Goal: Information Seeking & Learning: Learn about a topic

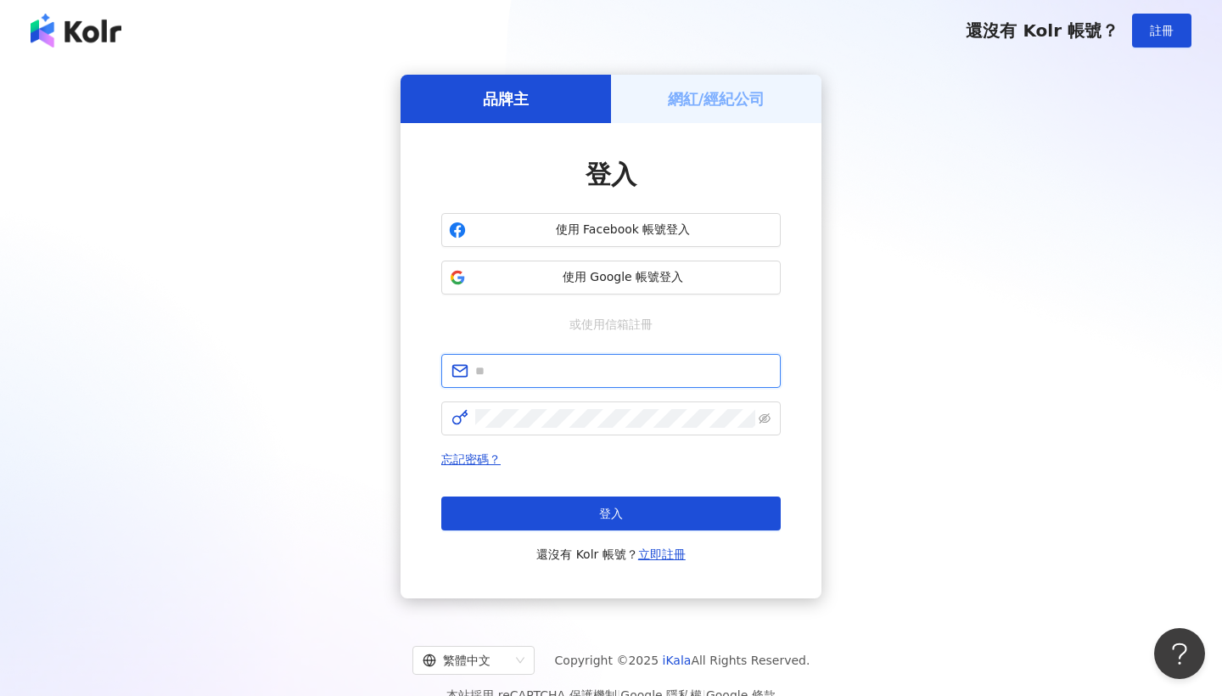
paste input "**********"
type input "**********"
click at [604, 406] on span at bounding box center [610, 418] width 339 height 34
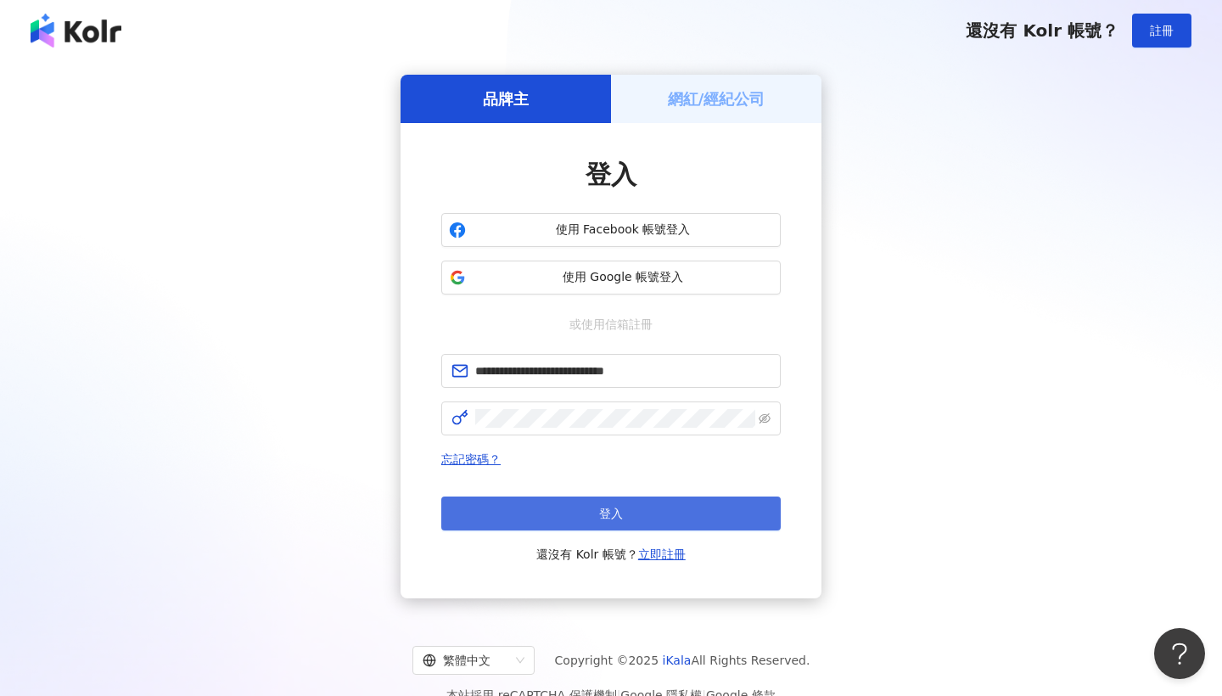
click at [614, 512] on span "登入" at bounding box center [611, 513] width 24 height 14
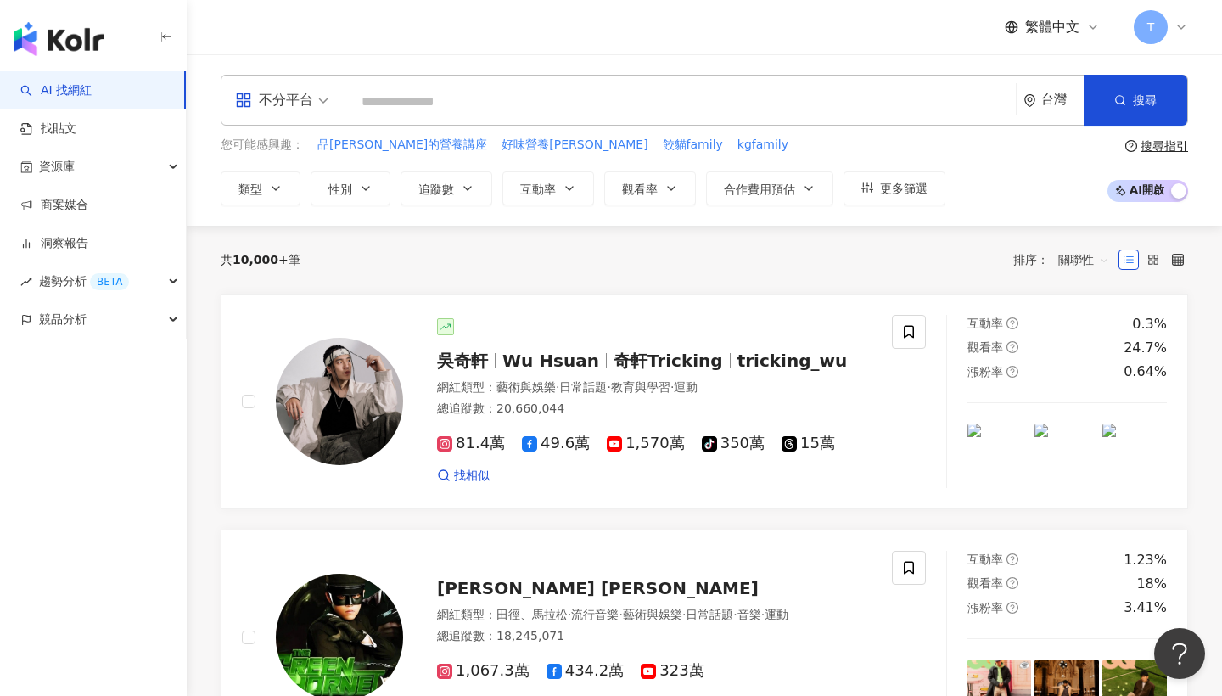
click at [499, 103] on input "search" at bounding box center [680, 102] width 657 height 32
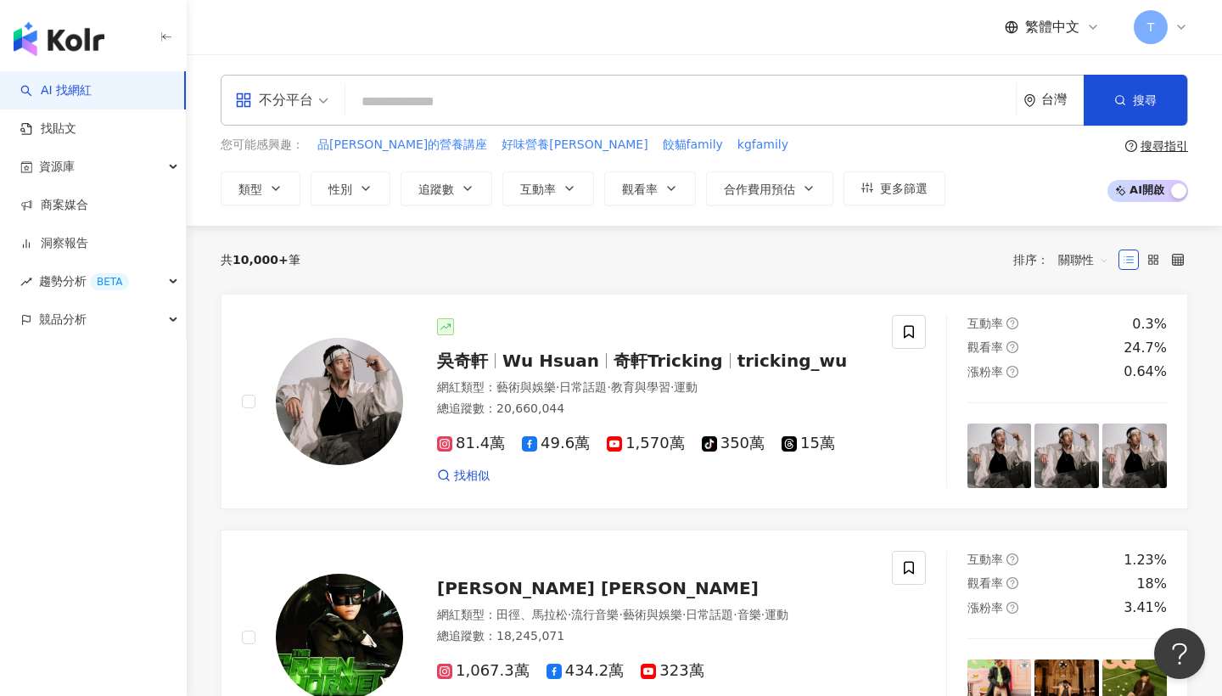
click at [378, 91] on input "search" at bounding box center [680, 102] width 657 height 32
paste input "*********"
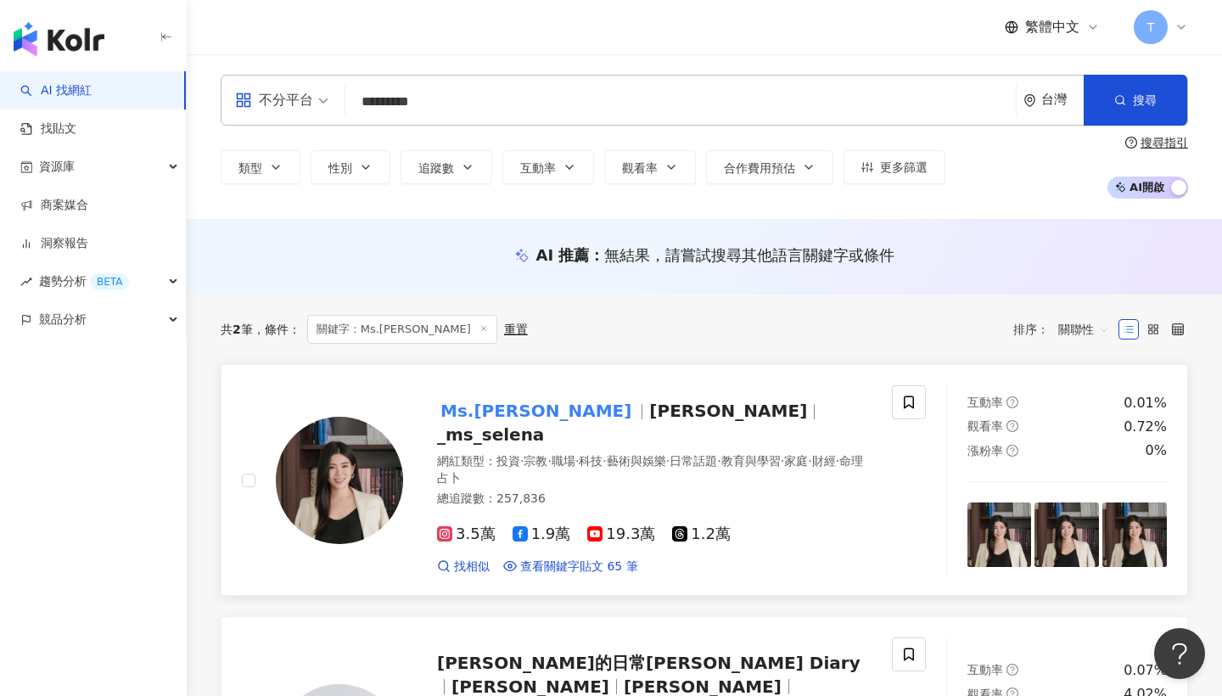
type input "*********"
click at [511, 413] on mark "Ms.Selena" at bounding box center [536, 410] width 198 height 27
click at [537, 89] on input "*********" at bounding box center [680, 102] width 657 height 32
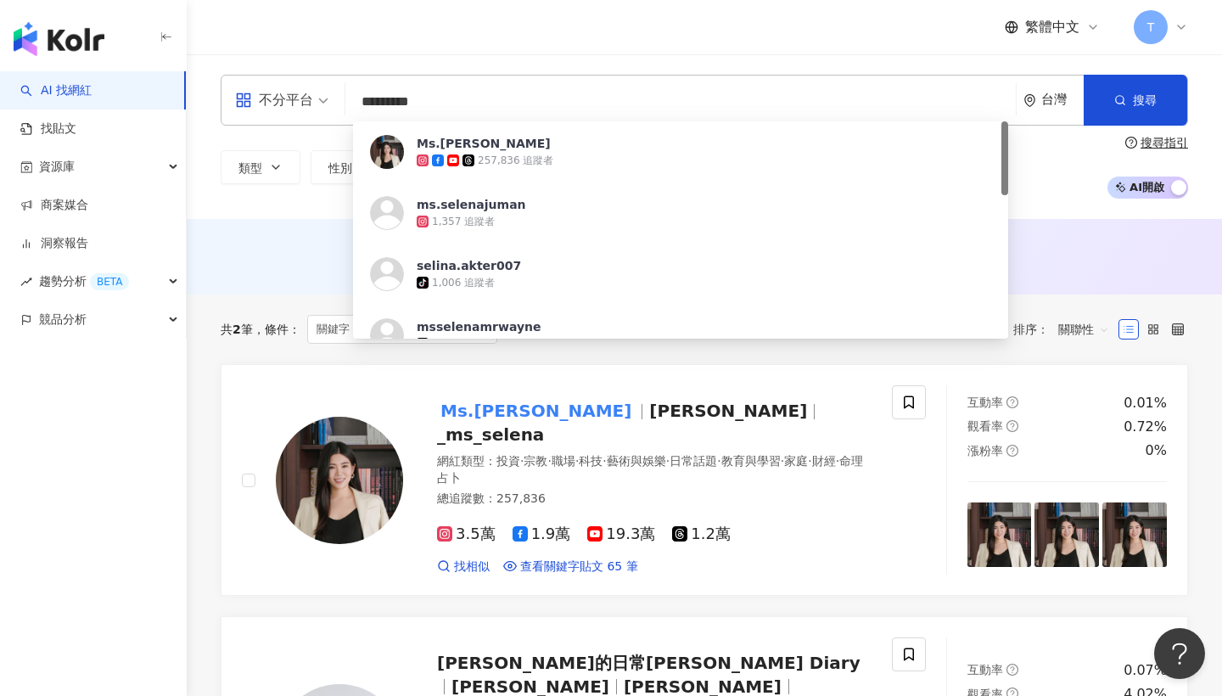
drag, startPoint x: 439, startPoint y: 113, endPoint x: 333, endPoint y: 103, distance: 107.4
click at [333, 103] on div "不分平台 ********* 台灣 搜尋 7bcc7ff3-c2fa-4a04-91cc-efecfe4d192c Ms.Selena 257,836 追蹤者…" at bounding box center [704, 100] width 967 height 51
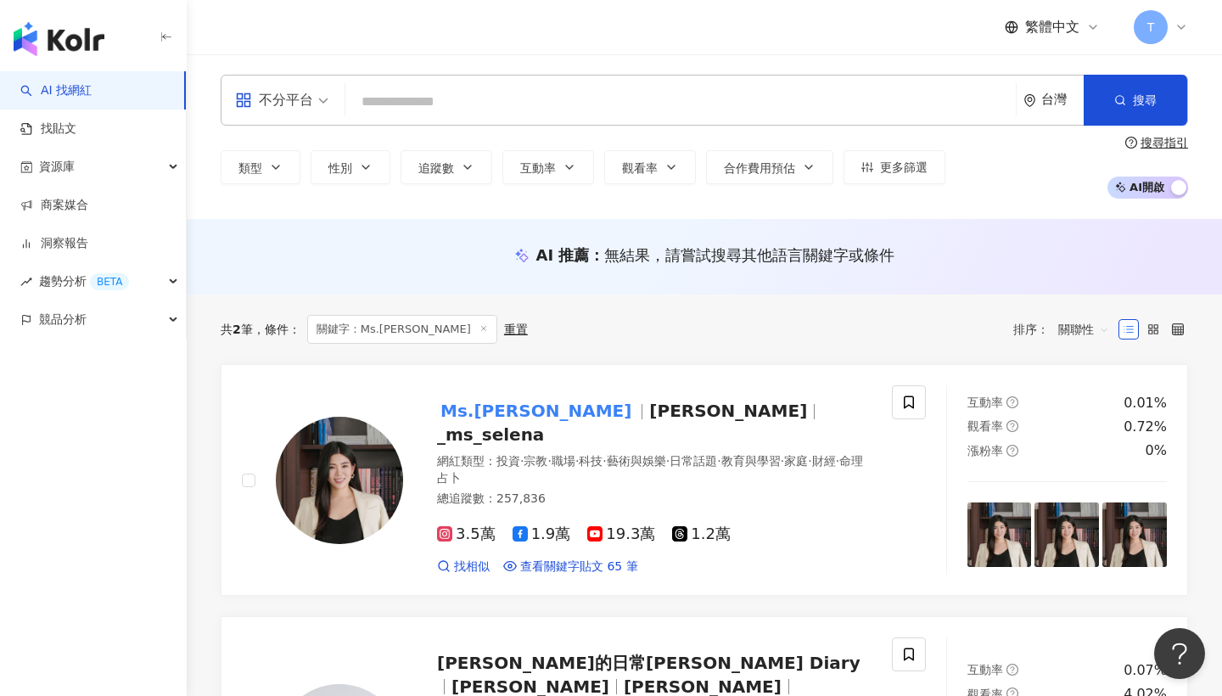
paste input "*****"
type input "*****"
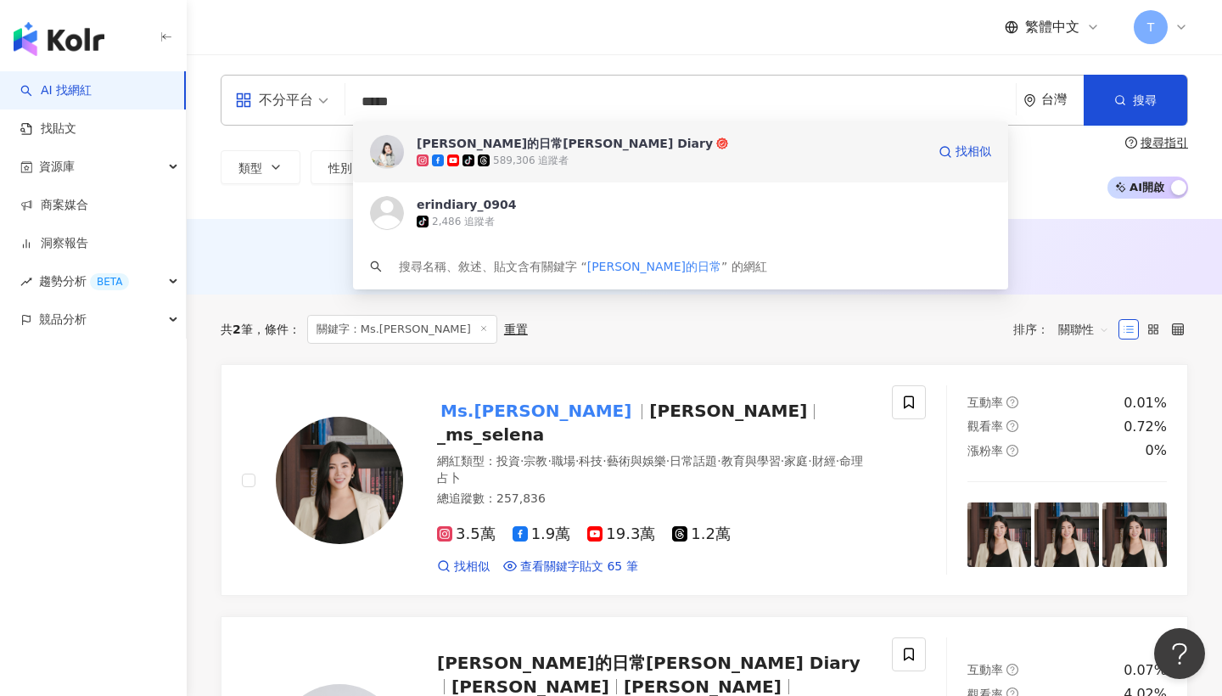
click at [529, 148] on div "[PERSON_NAME]的日常[PERSON_NAME] Diary" at bounding box center [565, 143] width 296 height 17
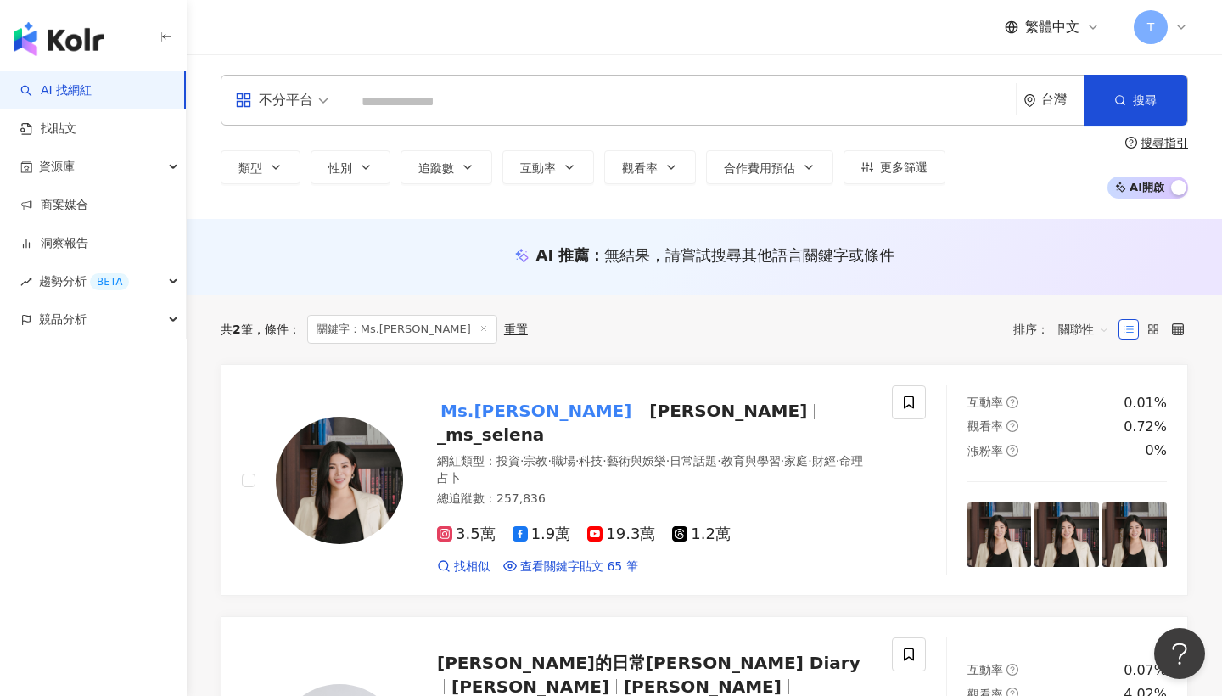
paste input "****"
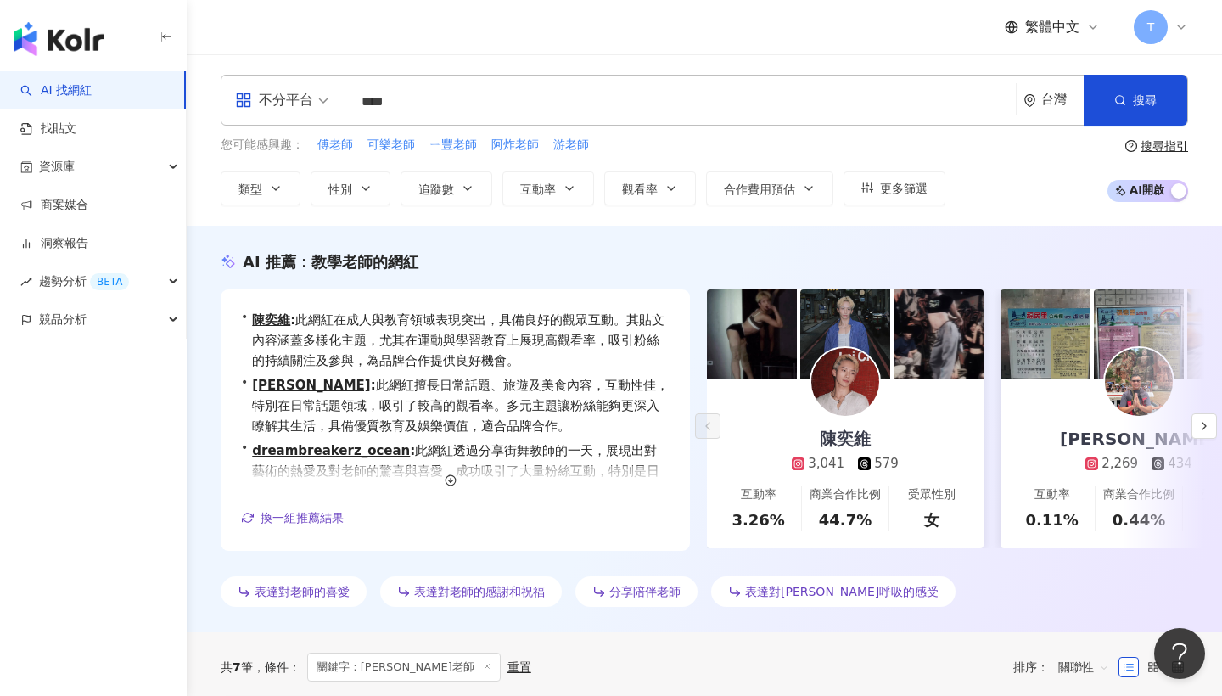
click at [647, 98] on input "****" at bounding box center [680, 102] width 657 height 32
click at [556, 105] on input "****" at bounding box center [680, 102] width 657 height 32
type input "**"
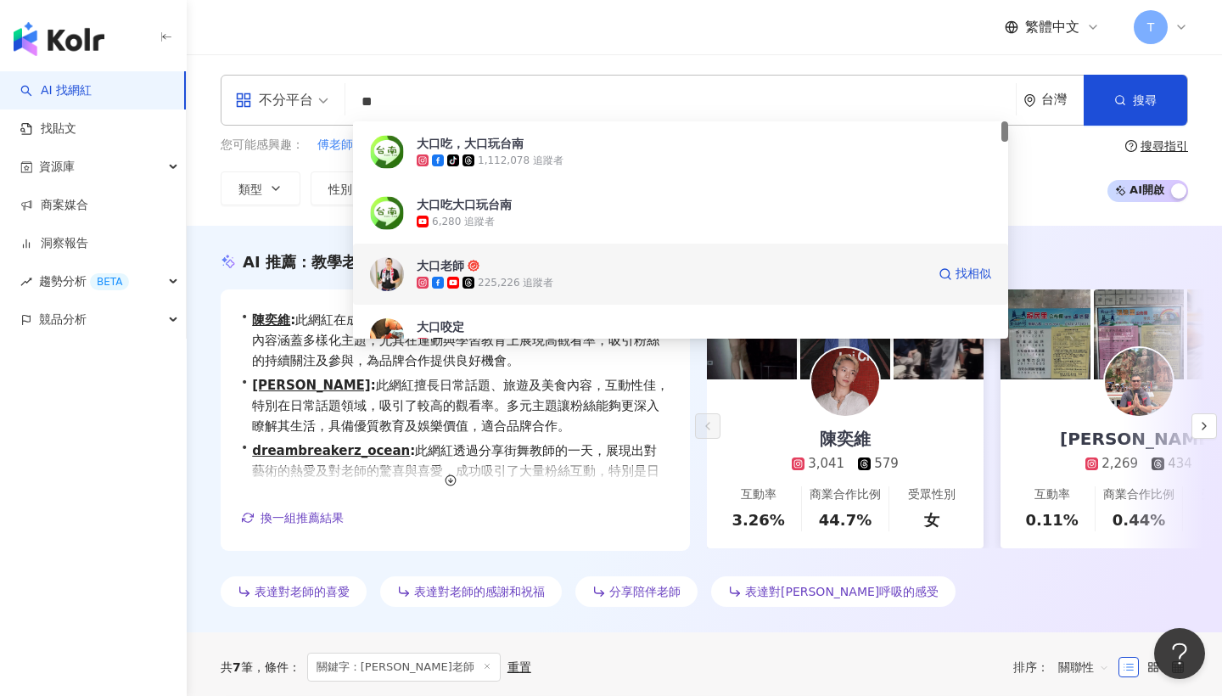
click at [559, 261] on span "大口老師" at bounding box center [671, 265] width 509 height 17
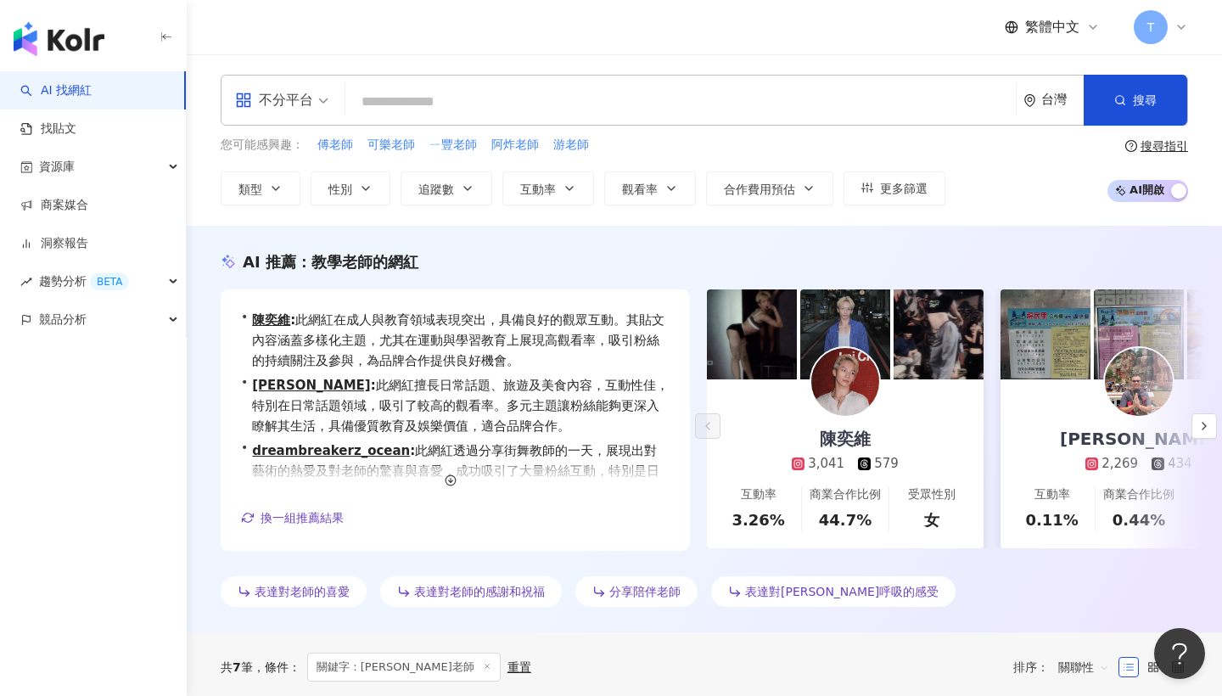
click at [631, 102] on input "search" at bounding box center [680, 102] width 657 height 32
paste input "**"
type input "**"
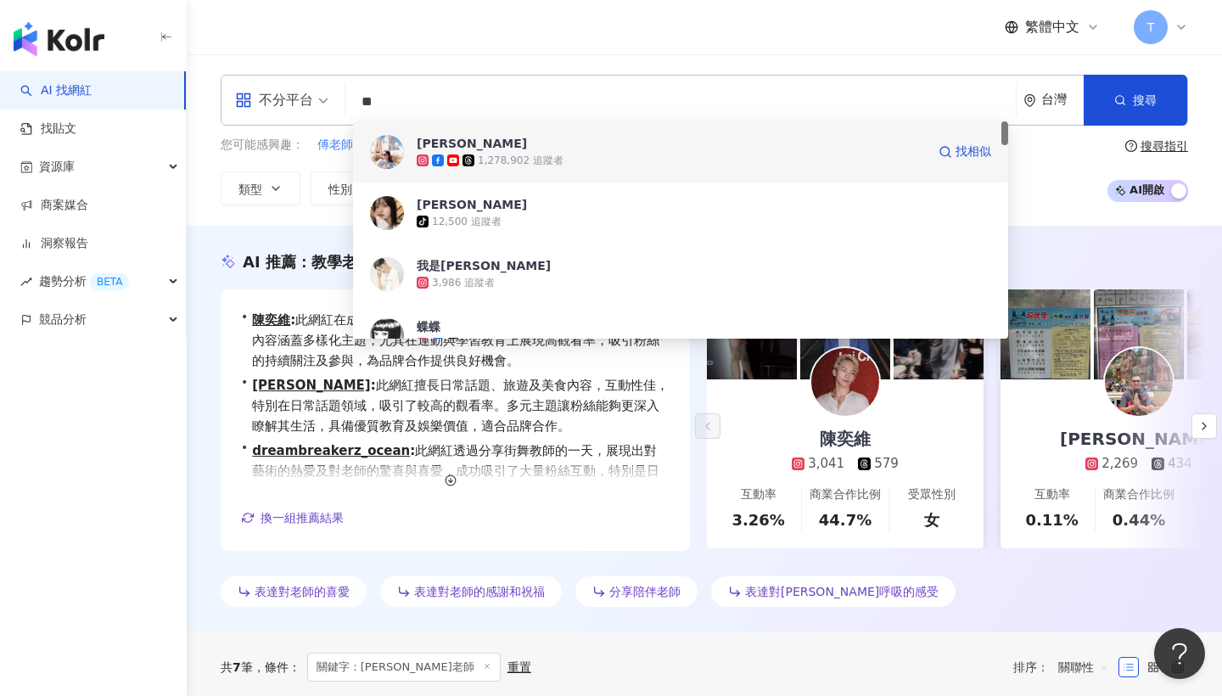
click at [526, 158] on div "1,278,902 追蹤者" at bounding box center [521, 161] width 86 height 14
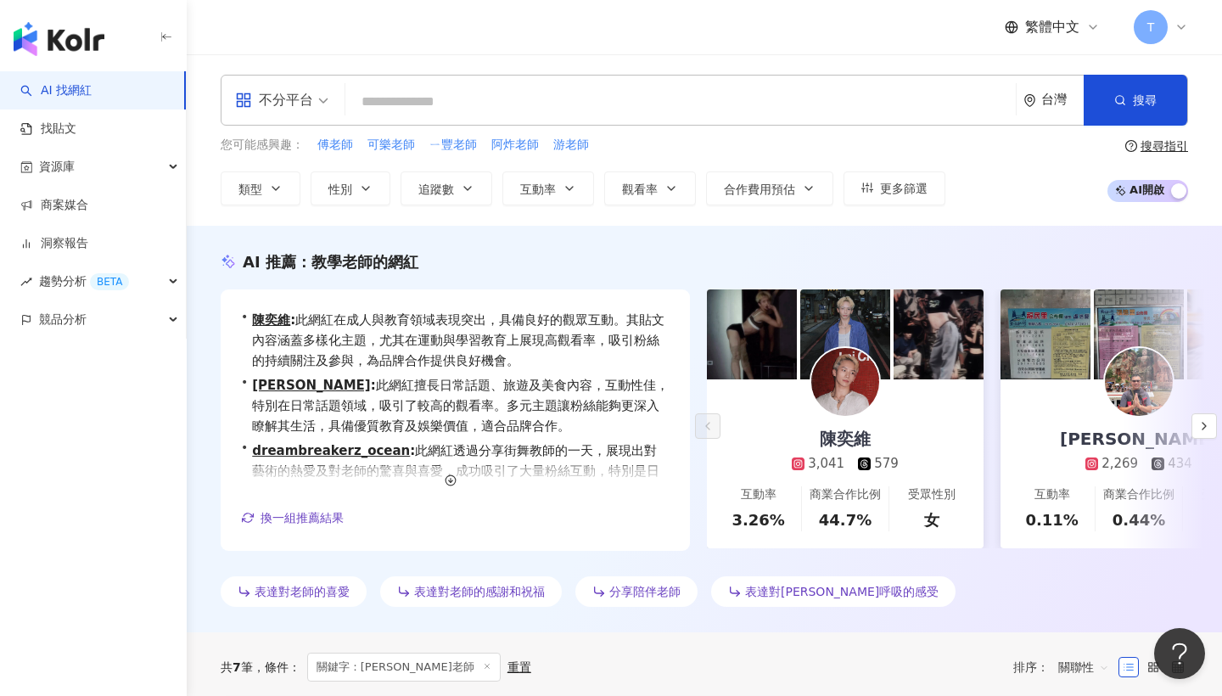
click at [560, 98] on input "search" at bounding box center [680, 102] width 657 height 32
paste input "**********"
type input "**********"
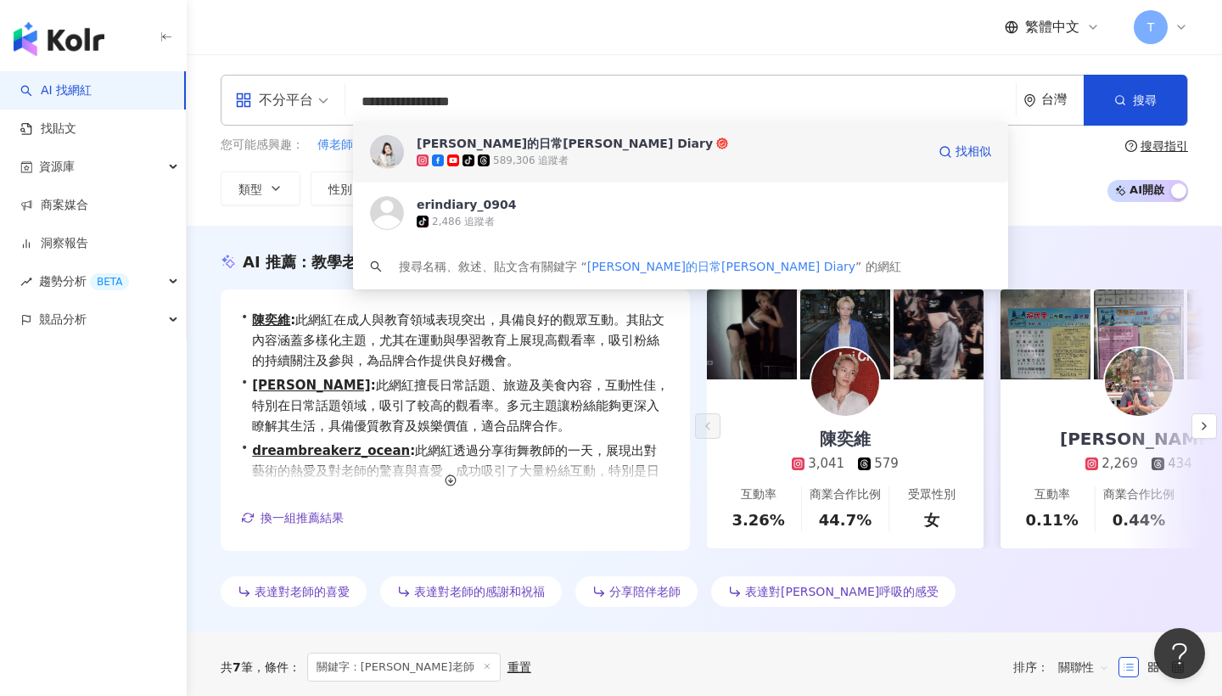
click at [658, 165] on div "tiktok-icon 589,306 追蹤者" at bounding box center [671, 160] width 509 height 17
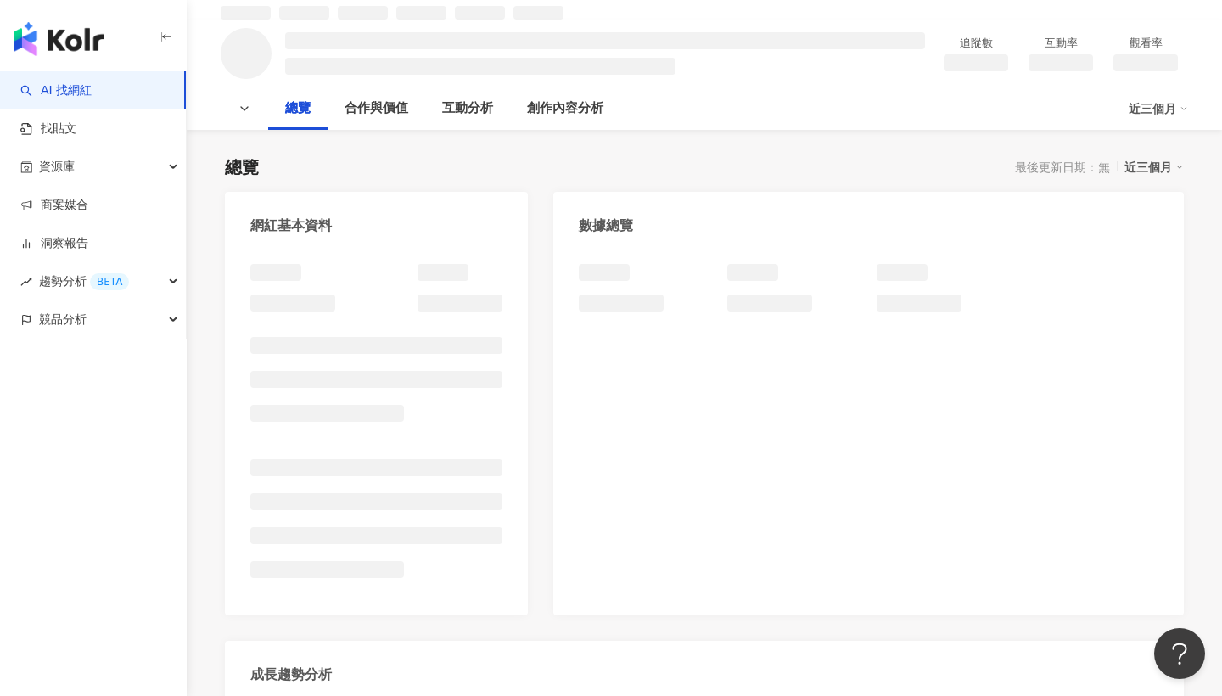
scroll to position [61, 0]
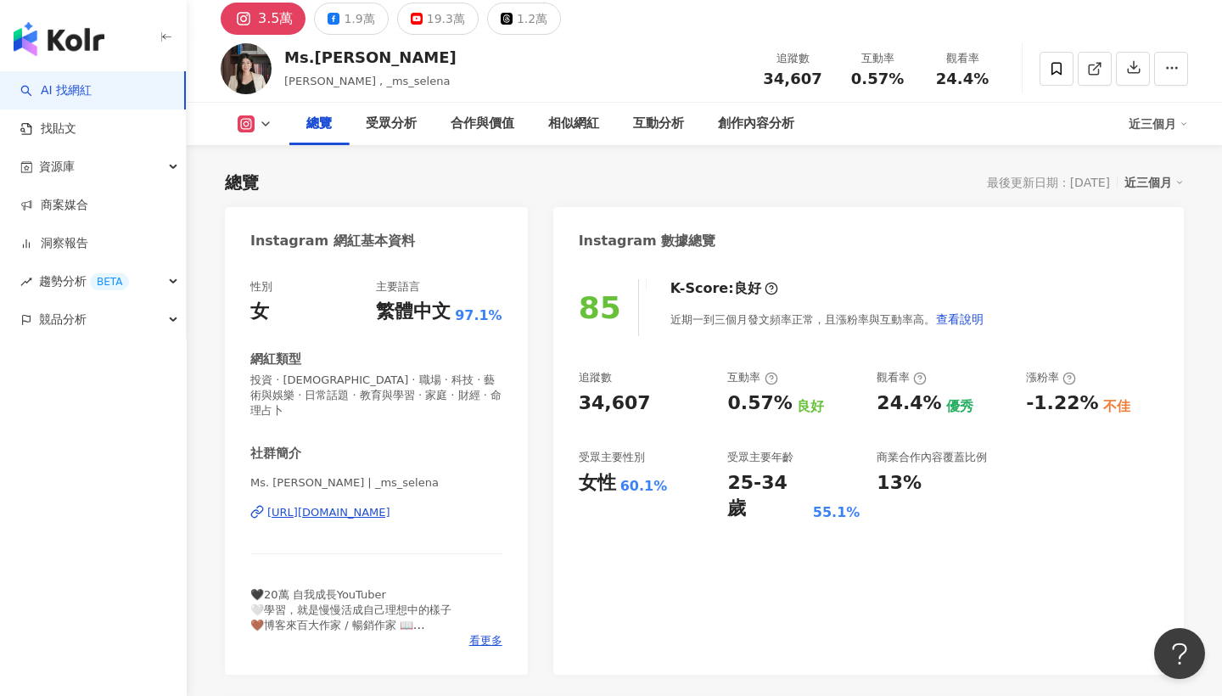
click at [329, 114] on div "總覽" at bounding box center [318, 124] width 25 height 20
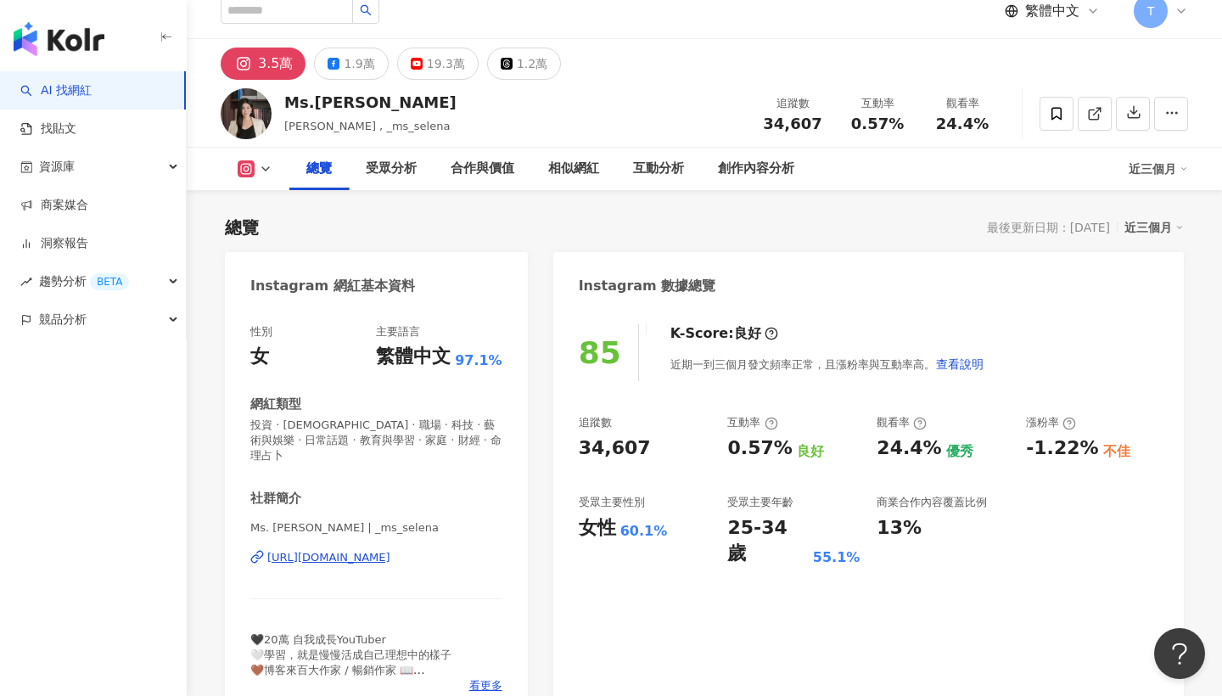
scroll to position [230, 0]
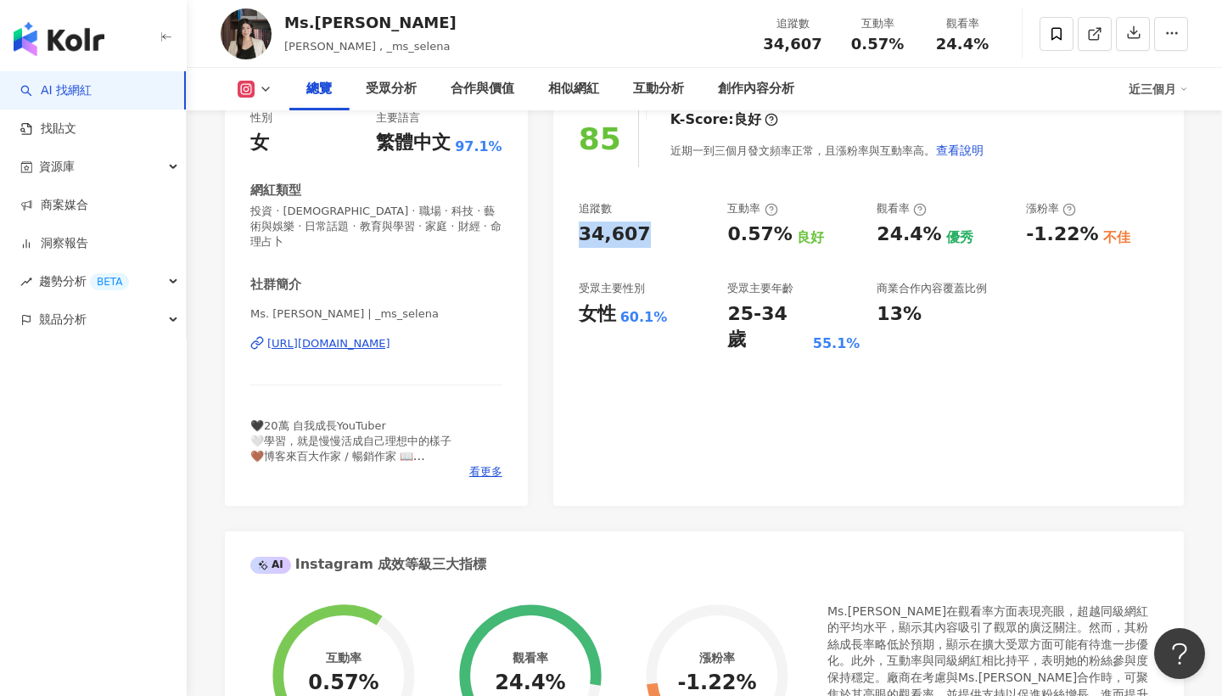
drag, startPoint x: 649, startPoint y: 229, endPoint x: 581, endPoint y: 232, distance: 67.9
click at [581, 232] on div "34,607" at bounding box center [645, 234] width 132 height 26
copy div "34,607"
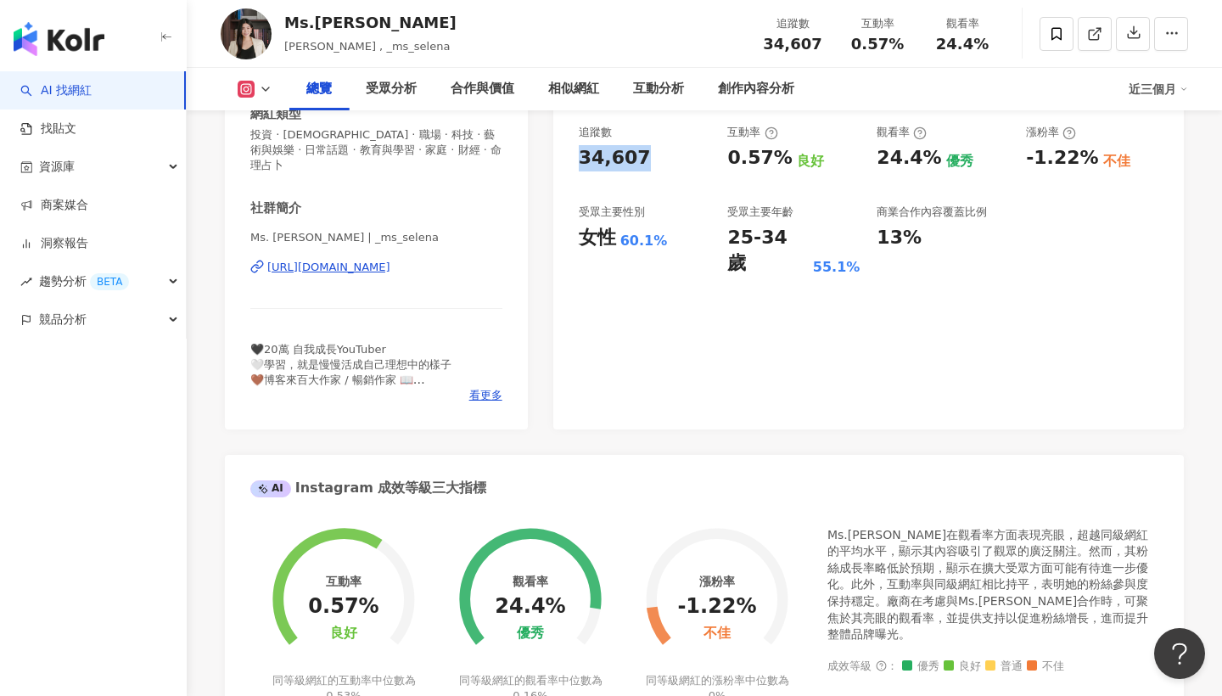
scroll to position [188, 0]
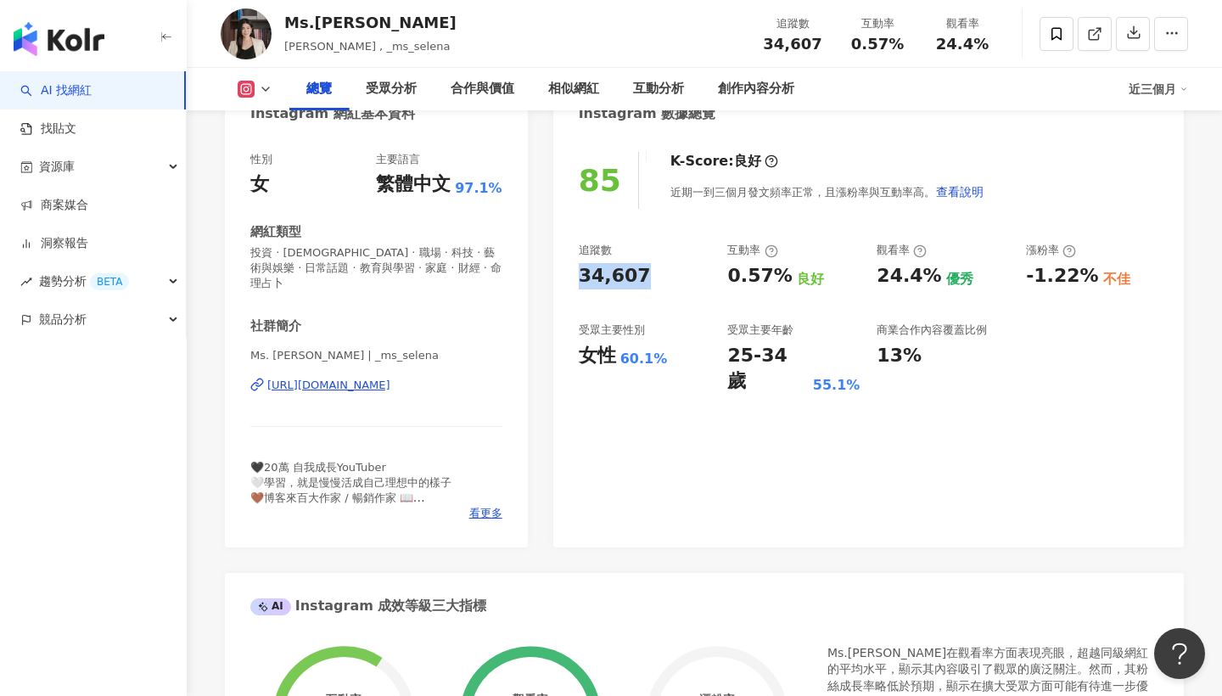
click at [267, 83] on icon at bounding box center [266, 89] width 14 height 14
click at [288, 189] on button "YouTube" at bounding box center [282, 199] width 102 height 24
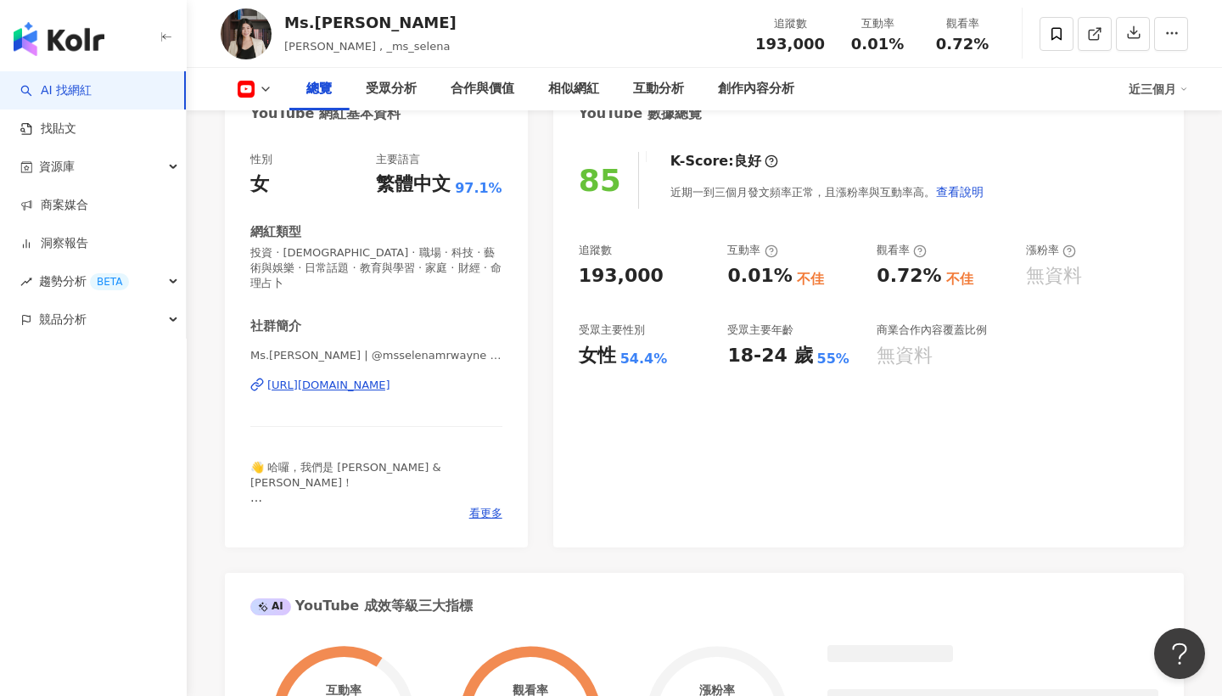
click at [269, 188] on div "女" at bounding box center [259, 184] width 19 height 26
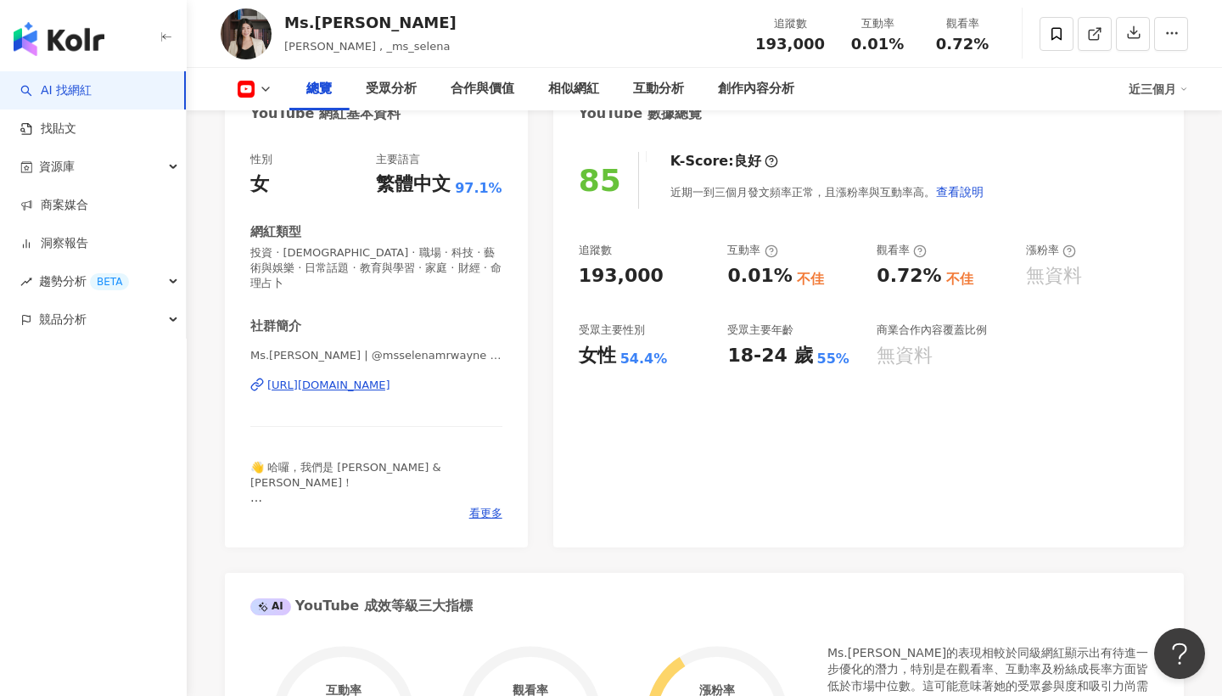
drag, startPoint x: 666, startPoint y: 275, endPoint x: 574, endPoint y: 274, distance: 92.5
click at [576, 274] on div "85 K-Score : 良好 近期一到三個月發文頻率正常，且漲粉率與互動率高。 查看說明 追蹤數 193,000 互動率 0.01% 不佳 觀看率 0.72…" at bounding box center [868, 341] width 630 height 412
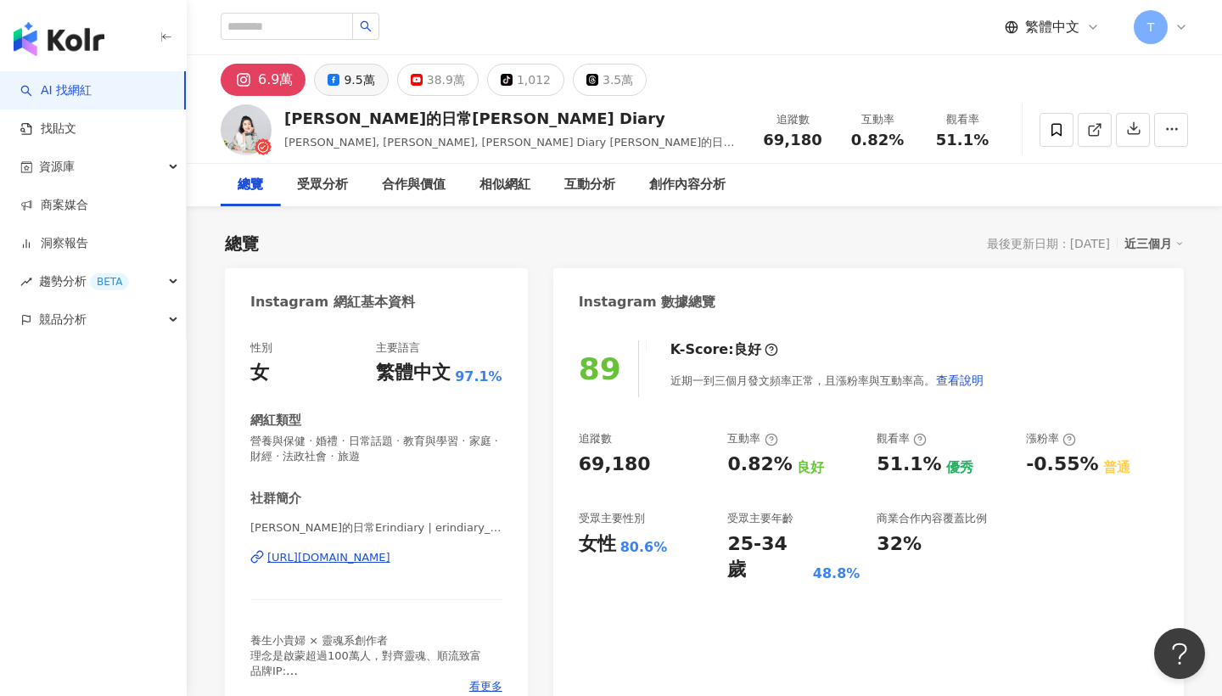
click at [362, 81] on div "9.5萬" at bounding box center [359, 80] width 31 height 24
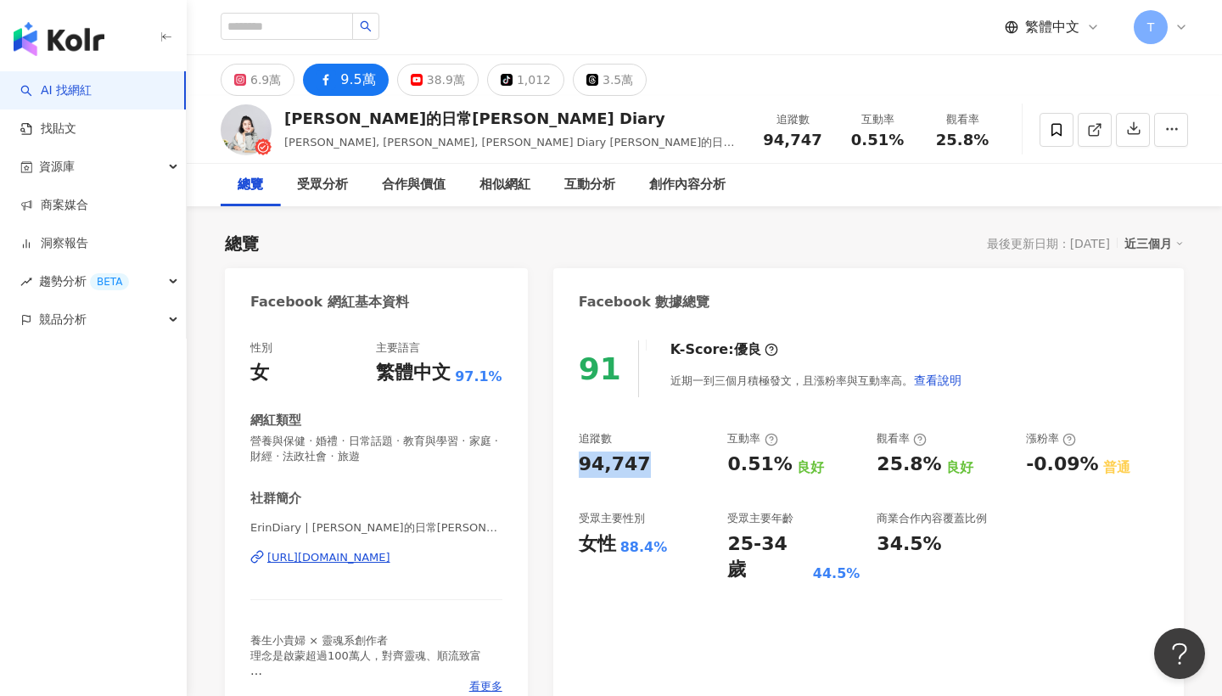
drag, startPoint x: 606, startPoint y: 460, endPoint x: 567, endPoint y: 467, distance: 39.6
click at [567, 467] on div "91 K-Score : 優良 近期一到三個月積極發文，且漲粉率與互動率高。 查看說明 追蹤數 94,747 互動率 0.51% 良好 觀看率 25.8% 良…" at bounding box center [868, 521] width 630 height 396
click at [623, 428] on div "91 K-Score : 優良 近期一到三個月積極發文，且漲粉率與互動率高。 查看說明 追蹤數 94,747 互動率 0.51% 良好 觀看率 25.8% 良…" at bounding box center [868, 521] width 630 height 396
drag, startPoint x: 641, startPoint y: 456, endPoint x: 579, endPoint y: 456, distance: 61.1
click at [579, 456] on div "94,747" at bounding box center [645, 464] width 132 height 26
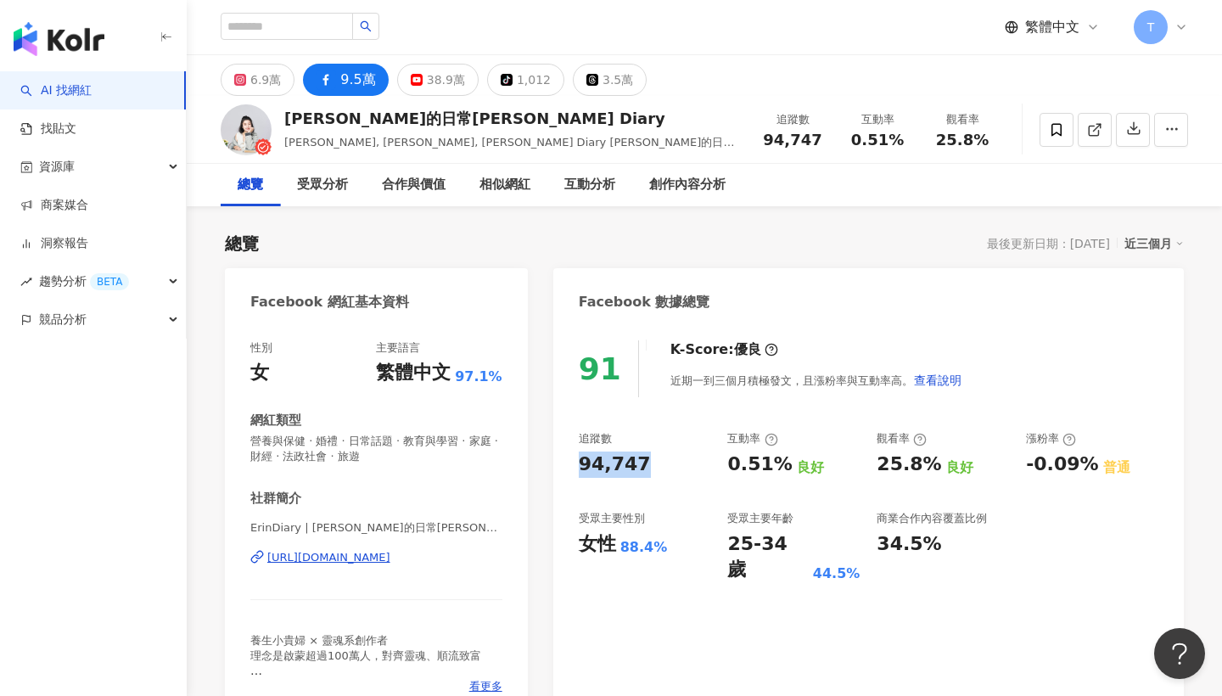
copy div "94,747"
drag, startPoint x: 729, startPoint y: 464, endPoint x: 782, endPoint y: 465, distance: 53.5
click at [782, 465] on div "0.51% 良好" at bounding box center [793, 464] width 132 height 26
copy div "0.51%"
click at [277, 82] on div "6.9萬" at bounding box center [265, 80] width 31 height 24
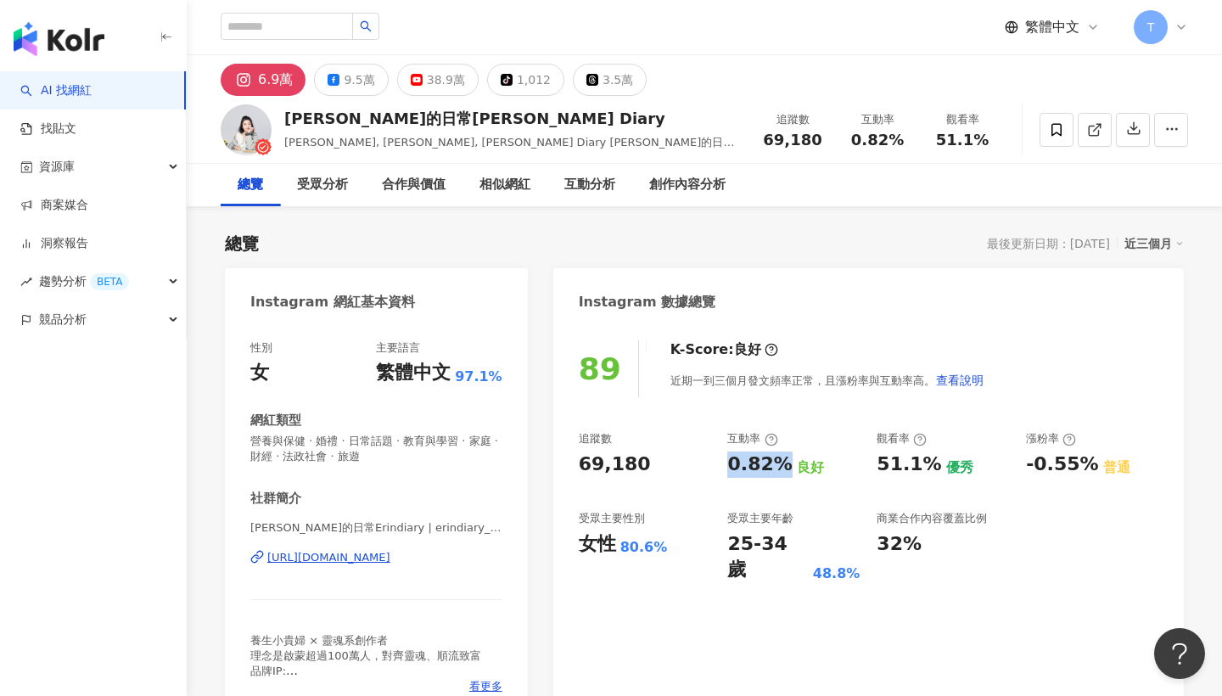
click at [257, 68] on button "6.9萬" at bounding box center [263, 80] width 85 height 32
click at [560, 459] on div "89 K-Score : 良好 近期一到三個月發文頻率正常，且漲粉率與互動率高。 查看說明 追蹤數 69,180 互動率 0.82% 良好 觀看率 51.1%…" at bounding box center [868, 521] width 630 height 396
click at [768, 465] on div "0.82%" at bounding box center [759, 464] width 64 height 26
drag, startPoint x: 731, startPoint y: 463, endPoint x: 784, endPoint y: 464, distance: 52.6
copy div "0.82%"
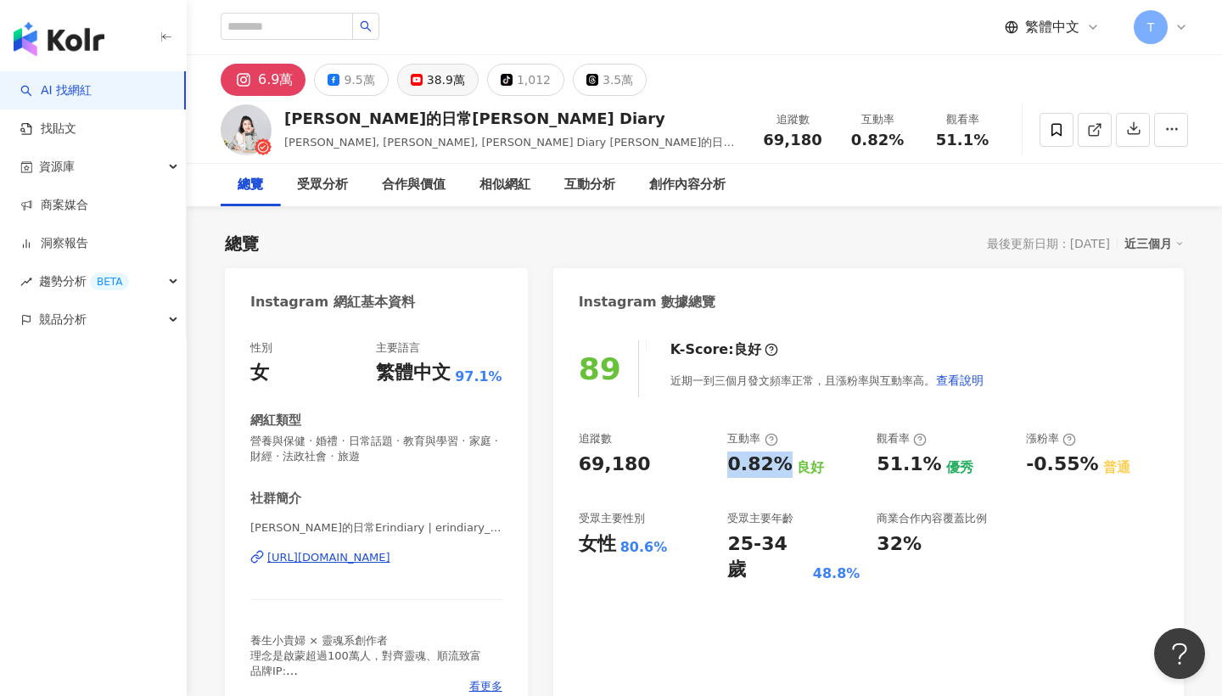
click at [445, 84] on div "38.9萬" at bounding box center [446, 80] width 38 height 24
click at [428, 83] on div "38.9萬" at bounding box center [446, 80] width 38 height 24
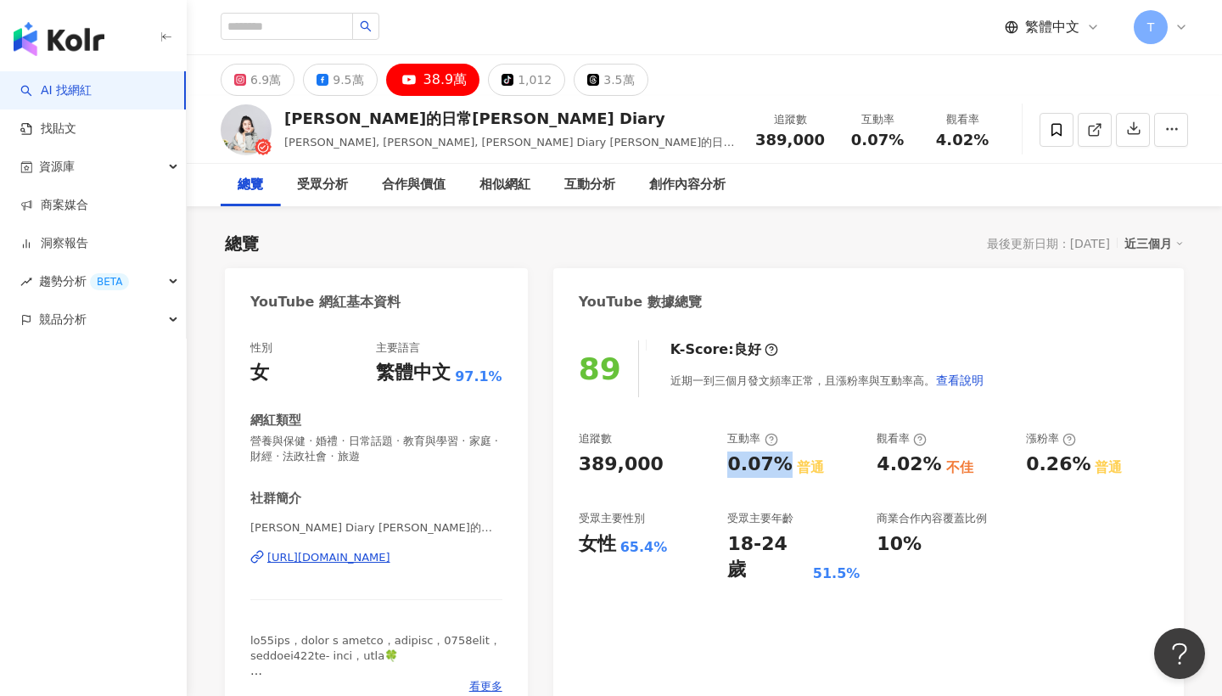
click at [428, 83] on div "38.9萬" at bounding box center [445, 80] width 44 height 24
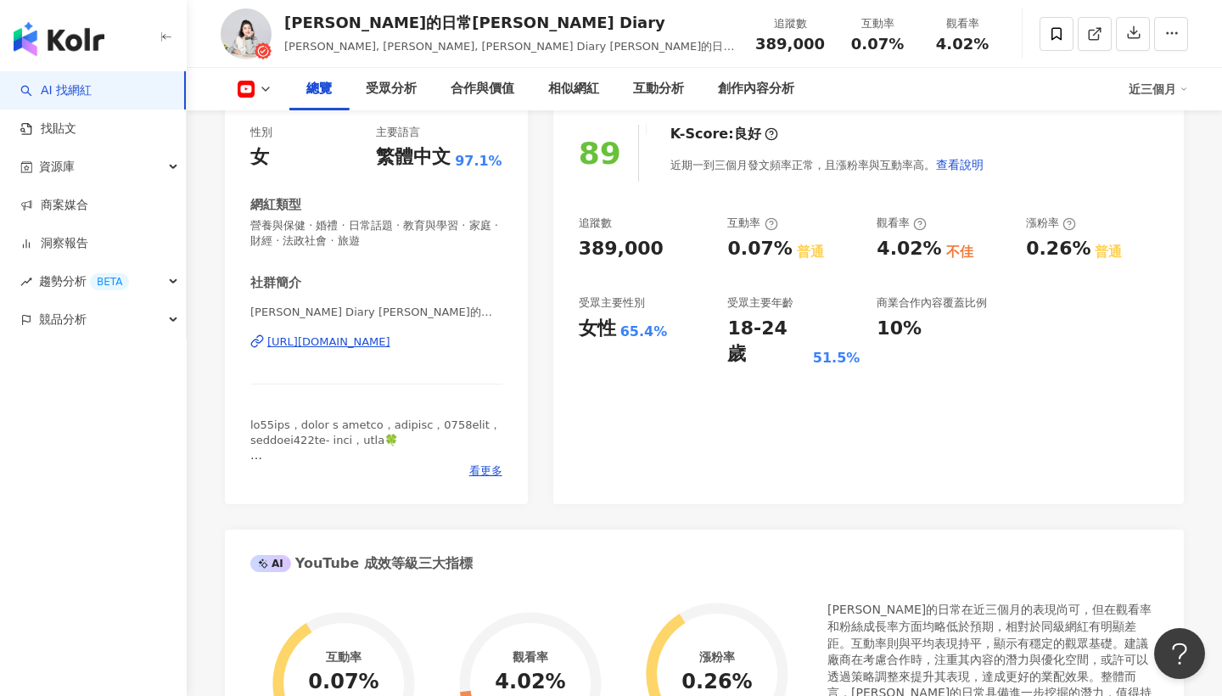
drag, startPoint x: 660, startPoint y: 244, endPoint x: 671, endPoint y: 255, distance: 15.6
click at [569, 244] on div "89 K-Score : 良好 近期一到三個月發文頻率正常，且漲粉率與互動率高。 查看說明 追蹤數 389,000 互動率 0.07% 普通 觀看率 4.02…" at bounding box center [868, 306] width 630 height 396
click at [671, 255] on div "389,000" at bounding box center [645, 249] width 132 height 26
drag, startPoint x: 672, startPoint y: 251, endPoint x: 556, endPoint y: 242, distance: 116.6
click at [556, 242] on div "89 K-Score : 良好 近期一到三個月發文頻率正常，且漲粉率與互動率高。 查看說明 追蹤數 389,000 互動率 0.07% 普通 觀看率 4.02…" at bounding box center [868, 306] width 630 height 396
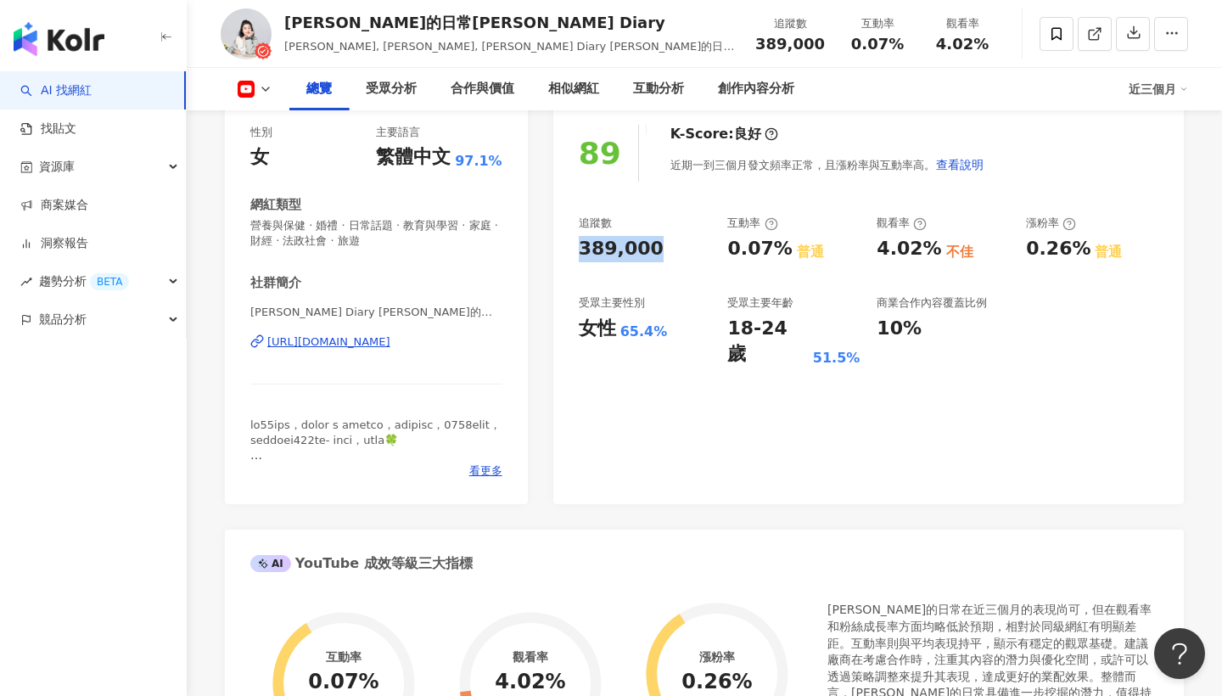
copy div "389,000"
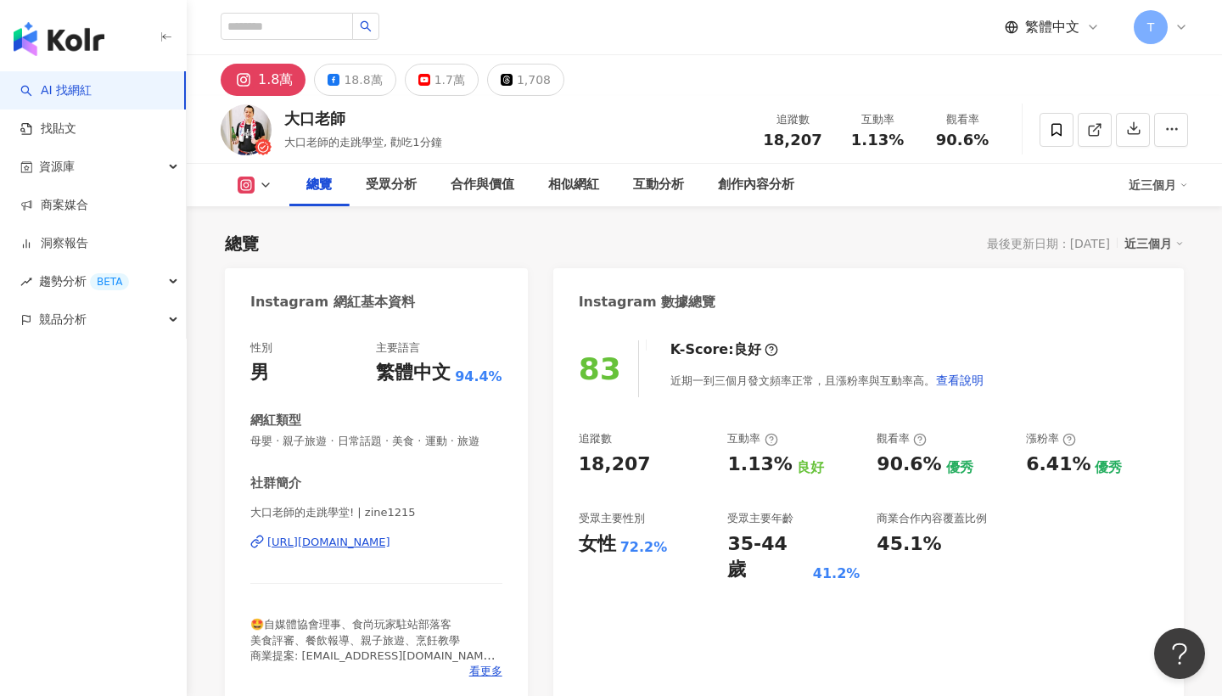
scroll to position [-9, 0]
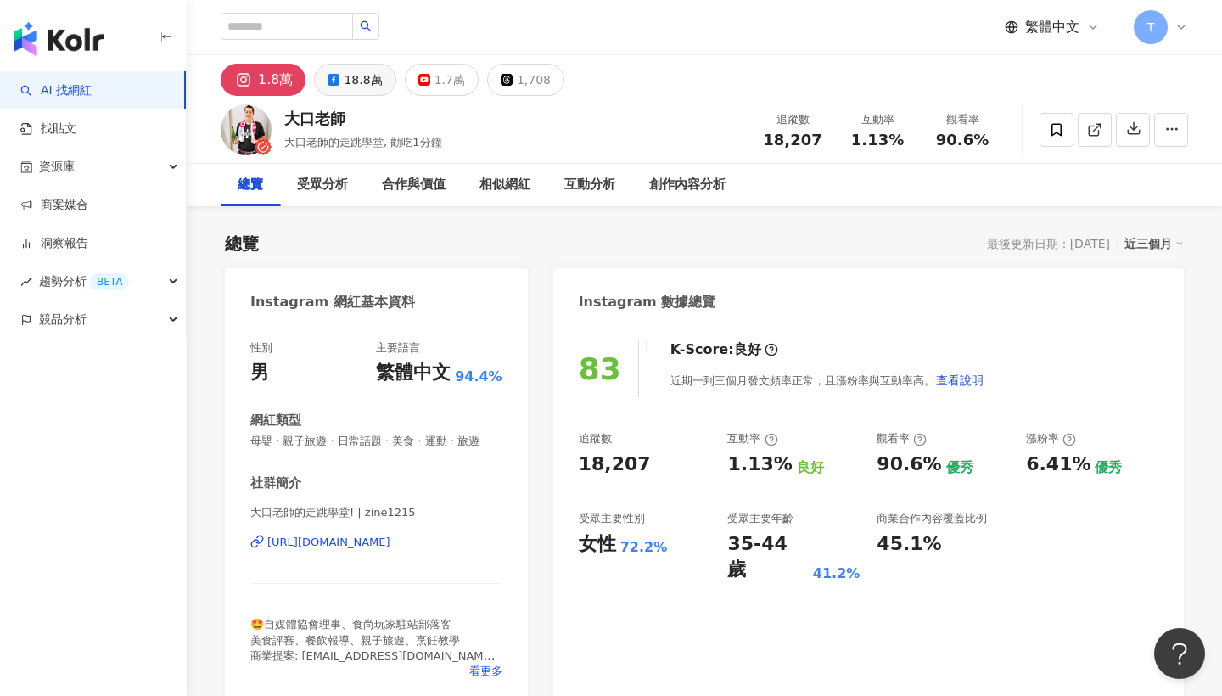
click at [350, 86] on div "18.8萬" at bounding box center [363, 80] width 38 height 24
click at [369, 74] on div "18.8萬" at bounding box center [363, 80] width 38 height 24
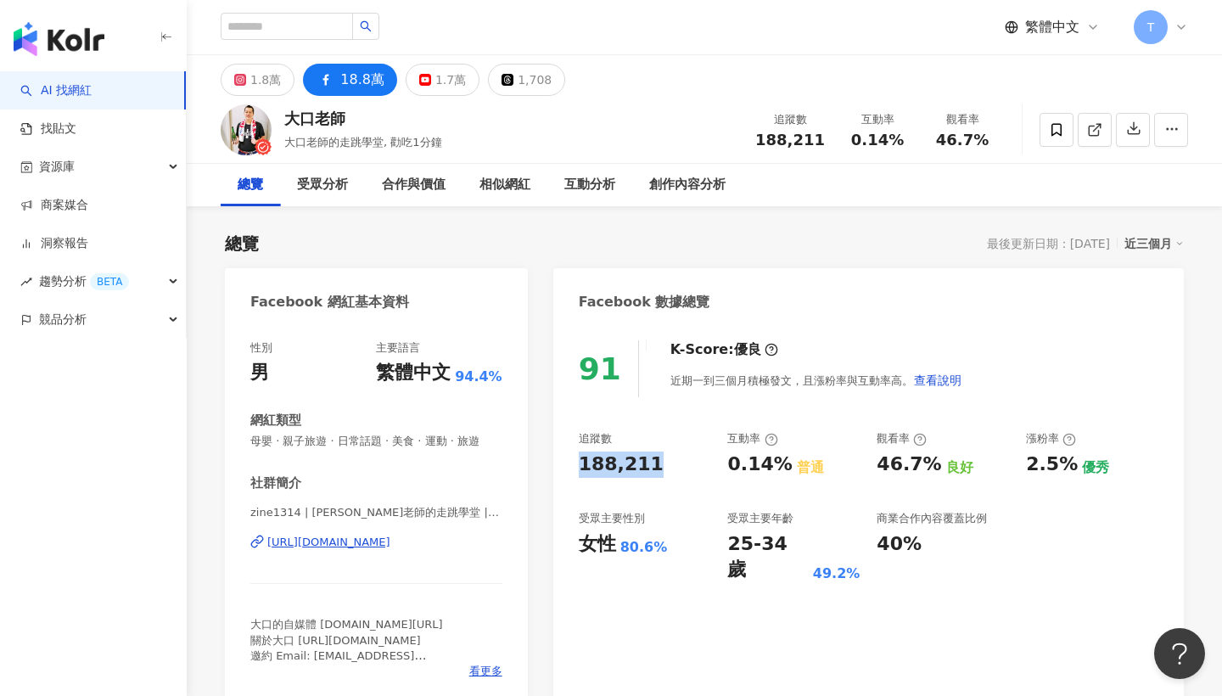
drag, startPoint x: 657, startPoint y: 460, endPoint x: 579, endPoint y: 461, distance: 78.1
click at [579, 461] on div "188,211" at bounding box center [645, 464] width 132 height 26
copy div "188,211"
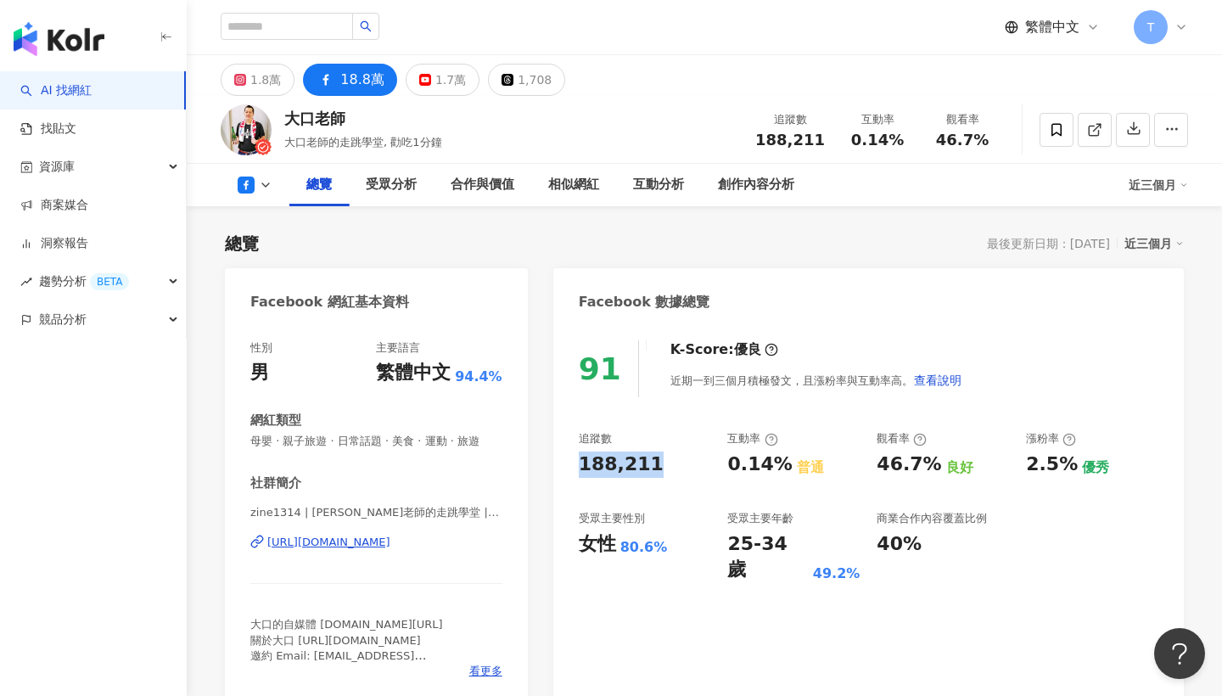
scroll to position [87, 0]
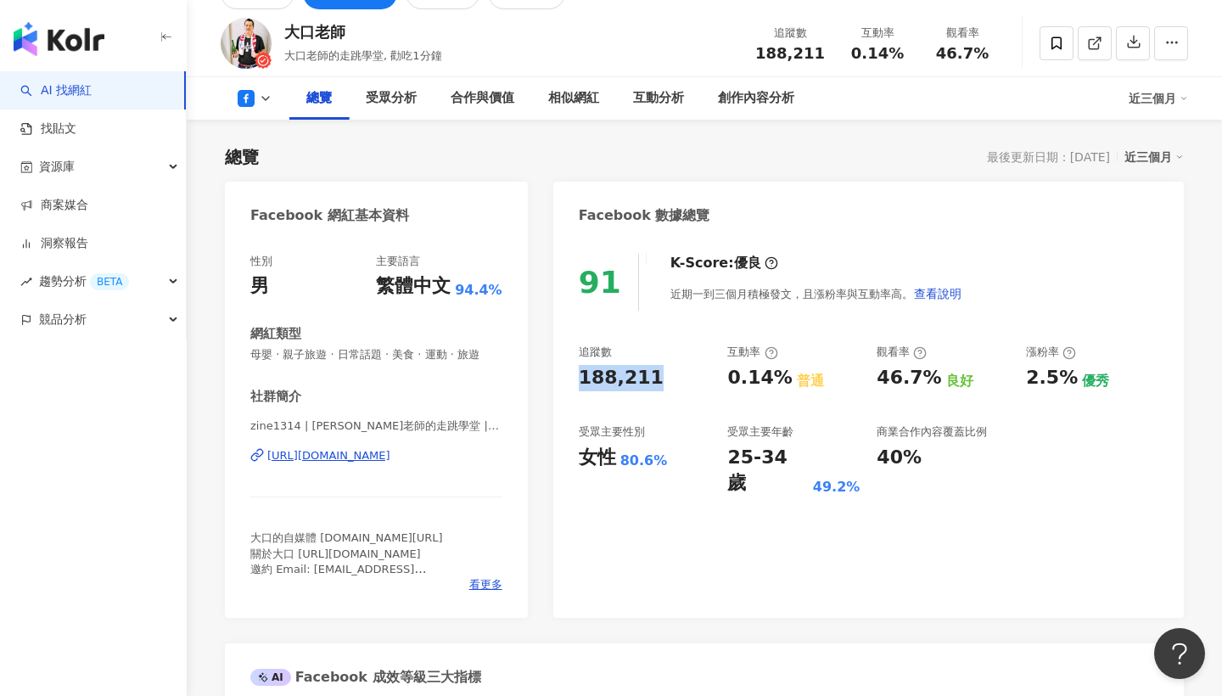
copy div "188,211"
drag, startPoint x: 729, startPoint y: 379, endPoint x: 785, endPoint y: 379, distance: 56.0
click at [785, 379] on div "0.14% 普通" at bounding box center [793, 378] width 132 height 26
copy div "0.14%"
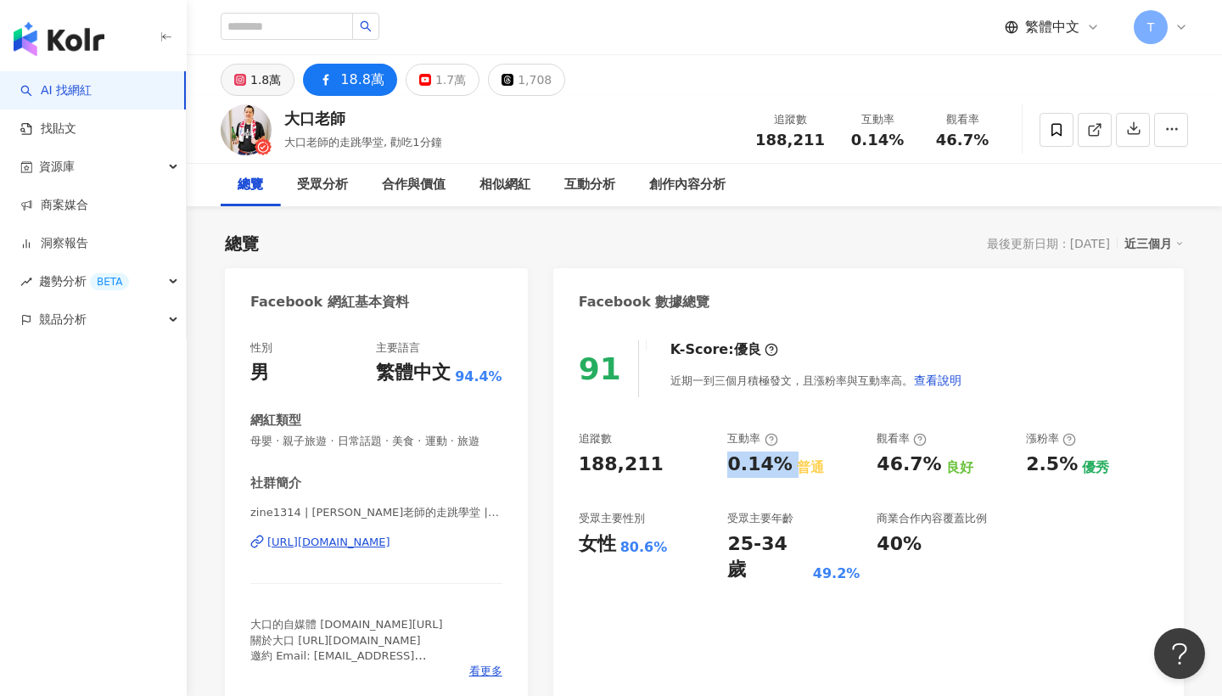
scroll to position [0, 0]
click at [246, 83] on button "1.8萬" at bounding box center [258, 80] width 74 height 32
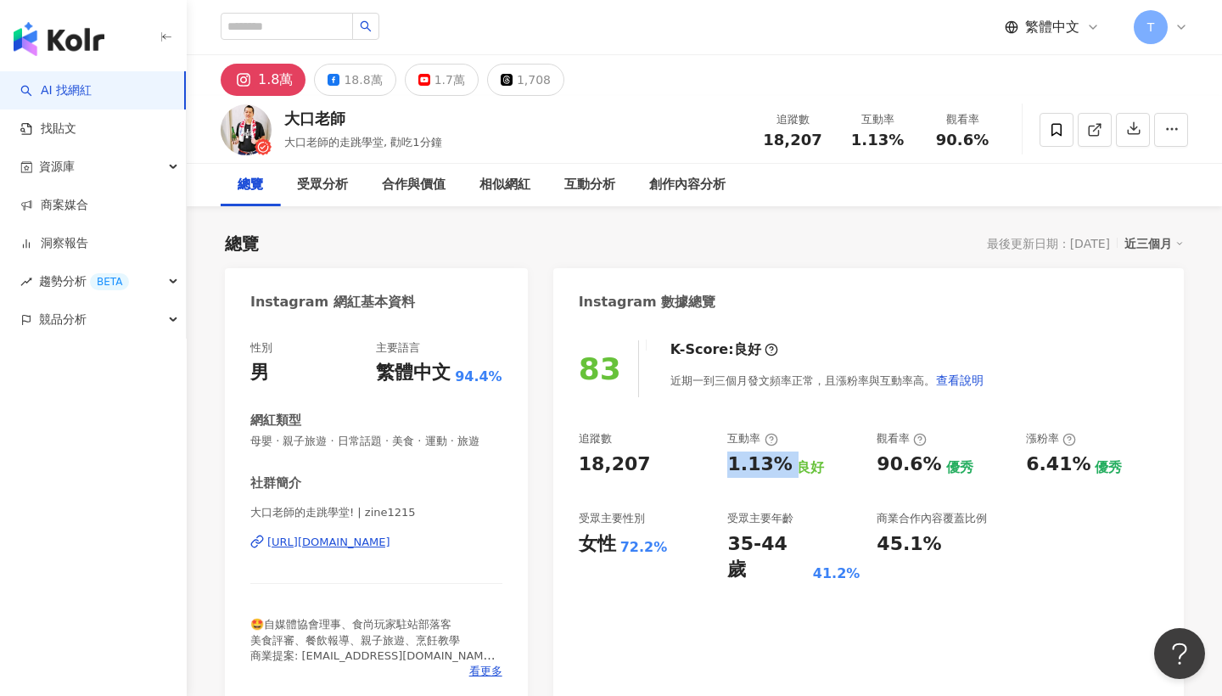
click at [255, 77] on button "1.8萬" at bounding box center [263, 80] width 85 height 32
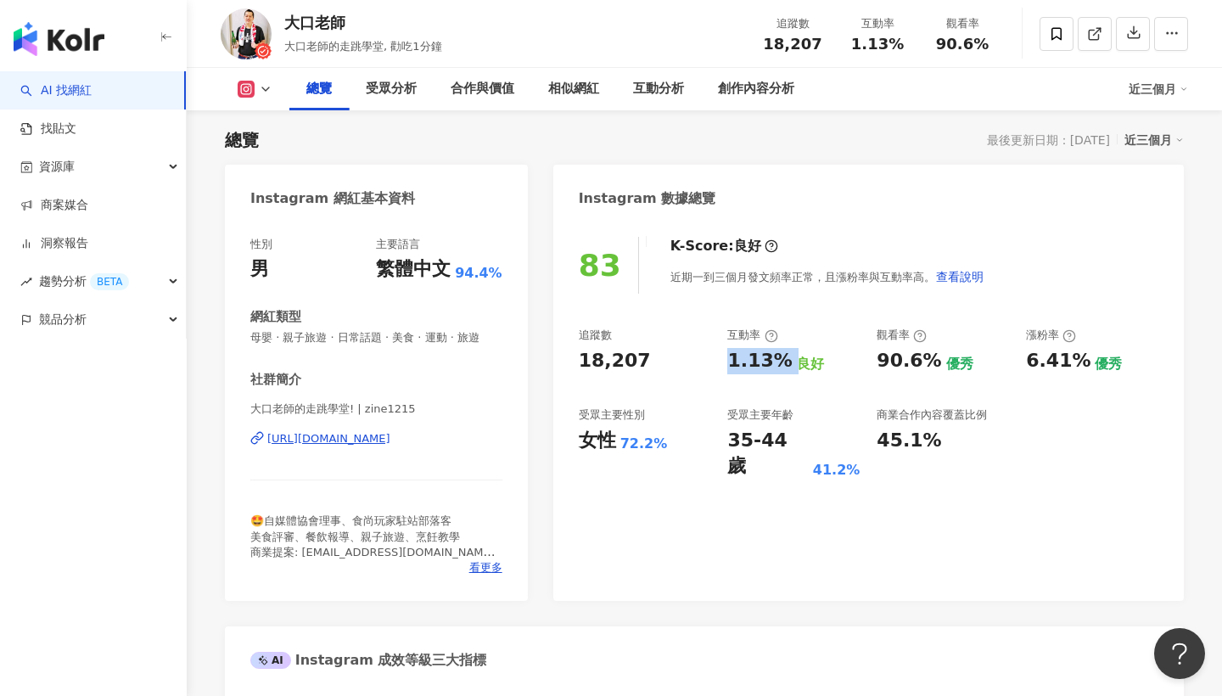
scroll to position [180, 0]
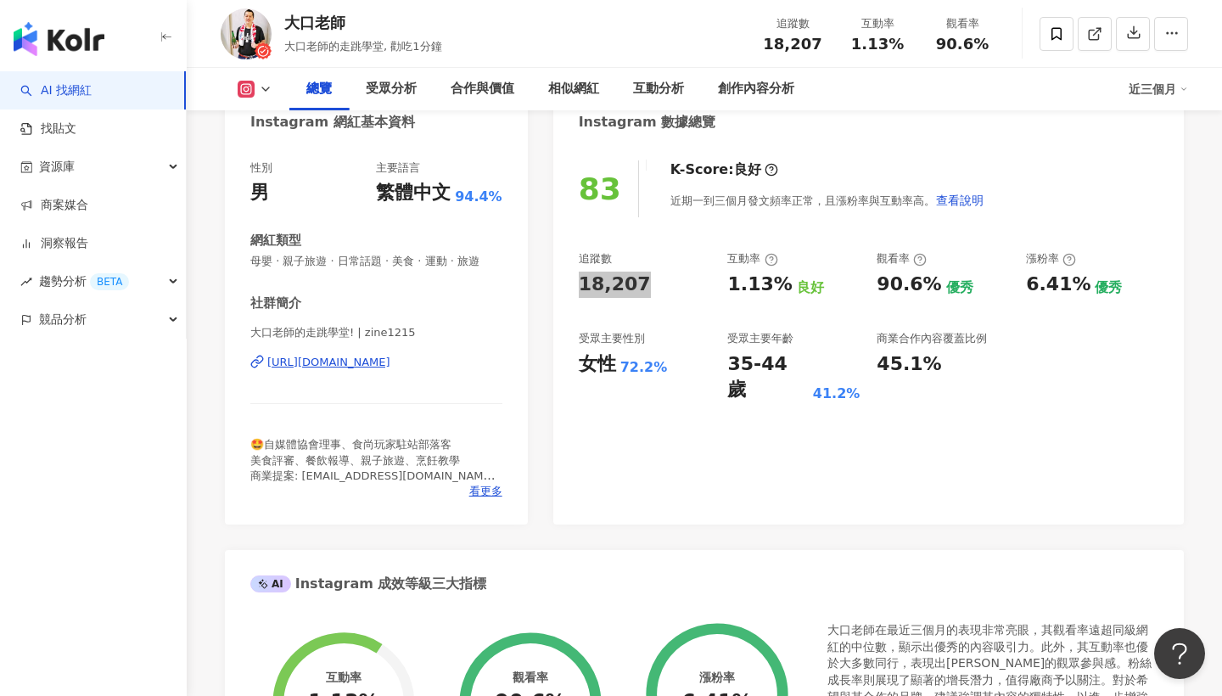
drag, startPoint x: 638, startPoint y: 282, endPoint x: 580, endPoint y: 283, distance: 57.7
click at [580, 283] on div "18,207" at bounding box center [645, 284] width 132 height 26
click at [658, 294] on div "18,207" at bounding box center [645, 284] width 132 height 26
drag, startPoint x: 642, startPoint y: 276, endPoint x: 579, endPoint y: 276, distance: 62.8
click at [579, 276] on div "18,207" at bounding box center [645, 284] width 132 height 26
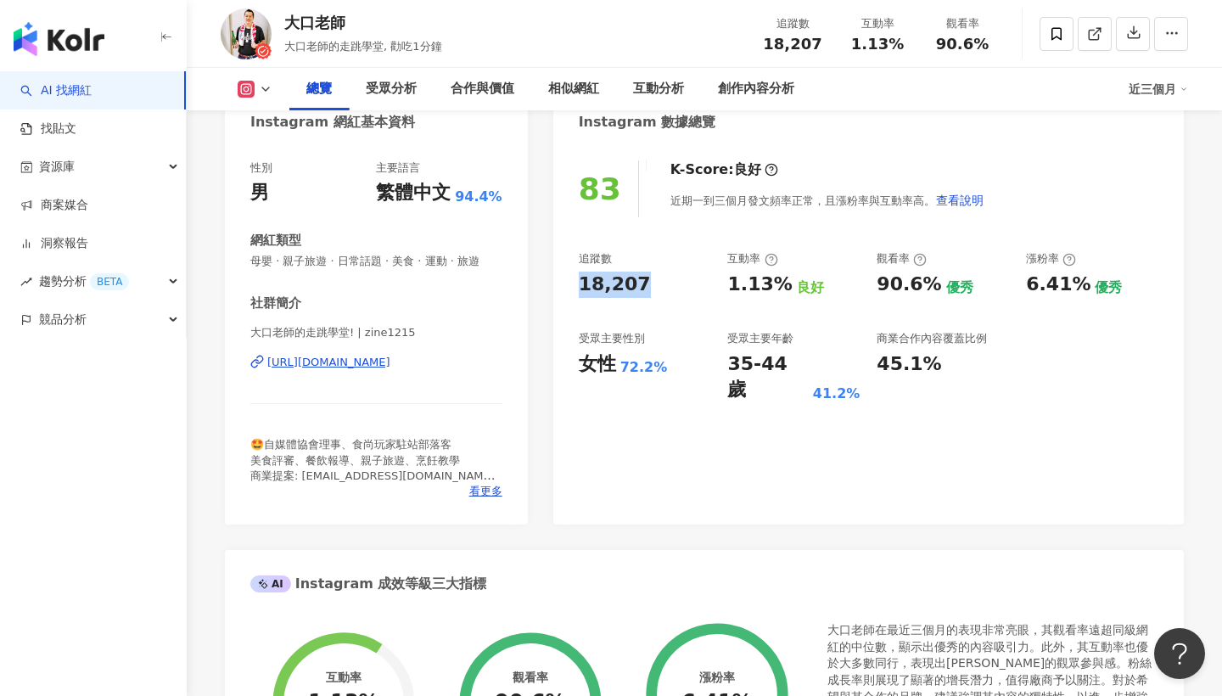
copy div "18,207"
drag, startPoint x: 714, startPoint y: 287, endPoint x: 765, endPoint y: 288, distance: 51.8
click at [765, 288] on div "追蹤數 18,207 互動率 1.13% 良好 觀看率 90.6% 優秀 漲粉率 6.41% 優秀 受眾主要性別 女性 72.2% 受眾主要年齡 35-44 …" at bounding box center [868, 327] width 579 height 152
click at [676, 312] on div "追蹤數 18,207 互動率 1.13% 良好 觀看率 90.6% 優秀 漲粉率 6.41% 優秀 受眾主要性別 女性 72.2% 受眾主要年齡 35-44 …" at bounding box center [868, 327] width 579 height 152
drag, startPoint x: 722, startPoint y: 278, endPoint x: 774, endPoint y: 286, distance: 52.3
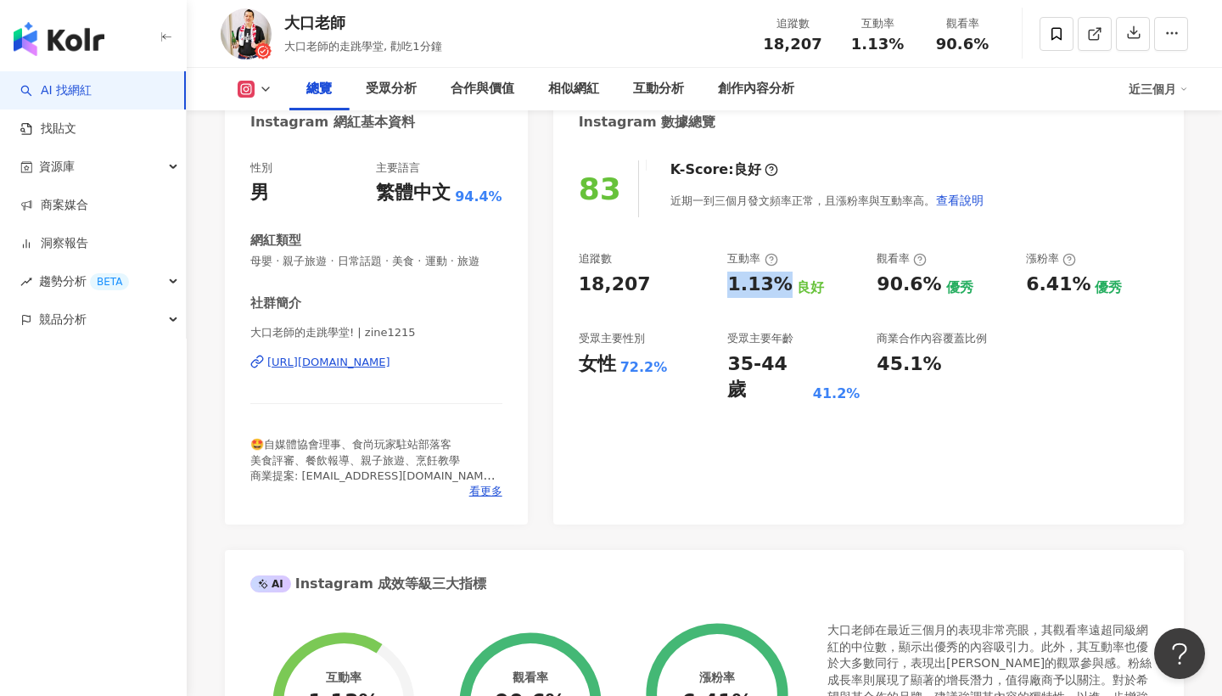
click at [774, 286] on div "追蹤數 18,207 互動率 1.13% 良好 觀看率 90.6% 優秀 漲粉率 6.41% 優秀 受眾主要性別 女性 72.2% 受眾主要年齡 35-44 …" at bounding box center [868, 327] width 579 height 152
copy div "1.13%"
click at [274, 91] on button at bounding box center [255, 89] width 69 height 17
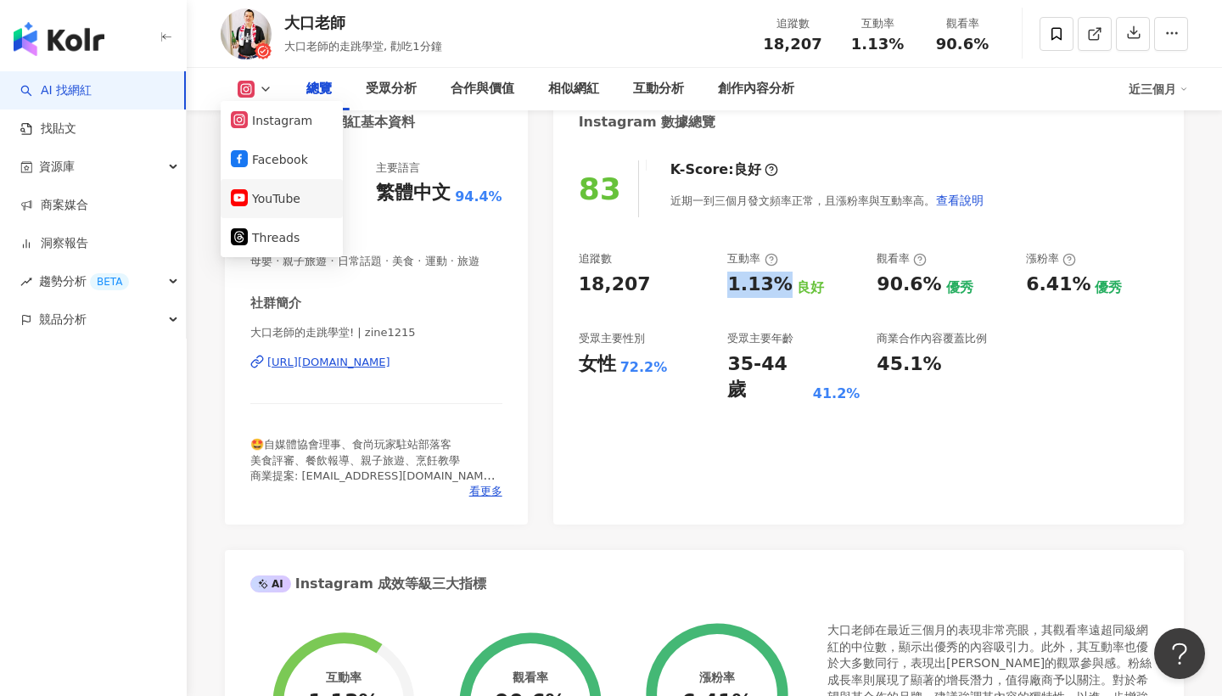
click at [278, 210] on button "YouTube" at bounding box center [282, 199] width 102 height 24
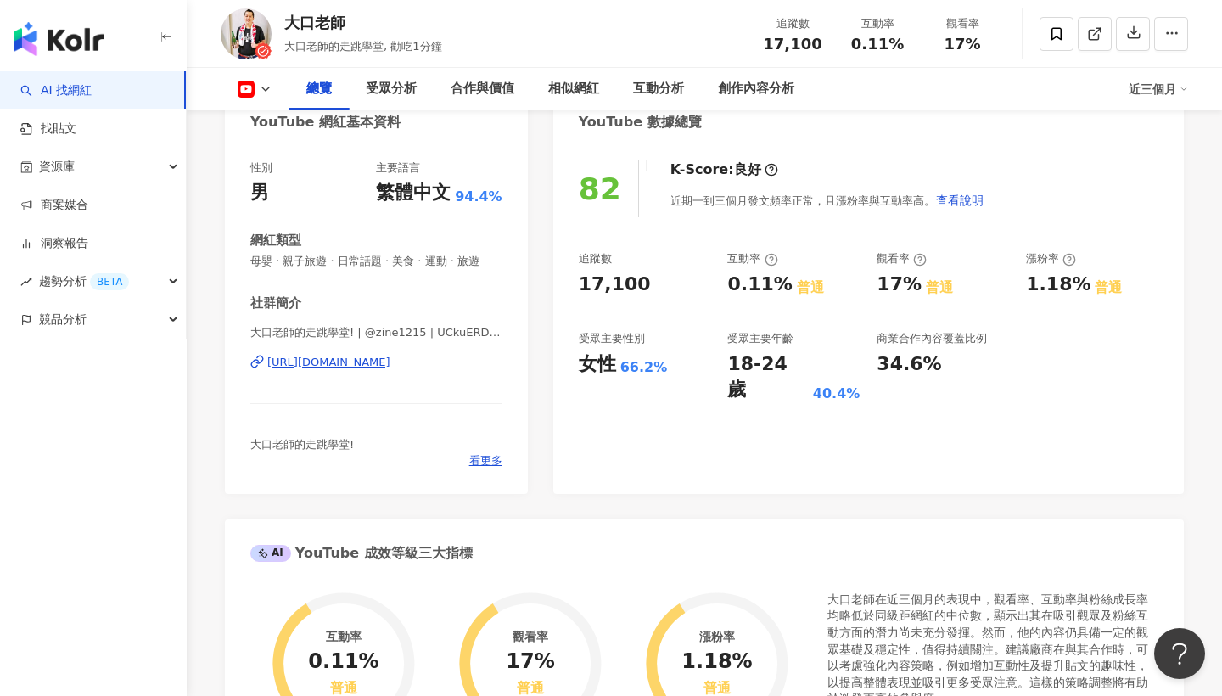
click at [267, 96] on button at bounding box center [255, 89] width 69 height 17
drag, startPoint x: 648, startPoint y: 281, endPoint x: 553, endPoint y: 282, distance: 95.0
click at [553, 282] on div "82 K-Score : 良好 近期一到三個月發文頻率正常，且漲粉率與互動率高。 查看說明 追蹤數 17,100 互動率 0.11% 普通 觀看率 17% 普…" at bounding box center [868, 318] width 630 height 350
copy div "17,100"
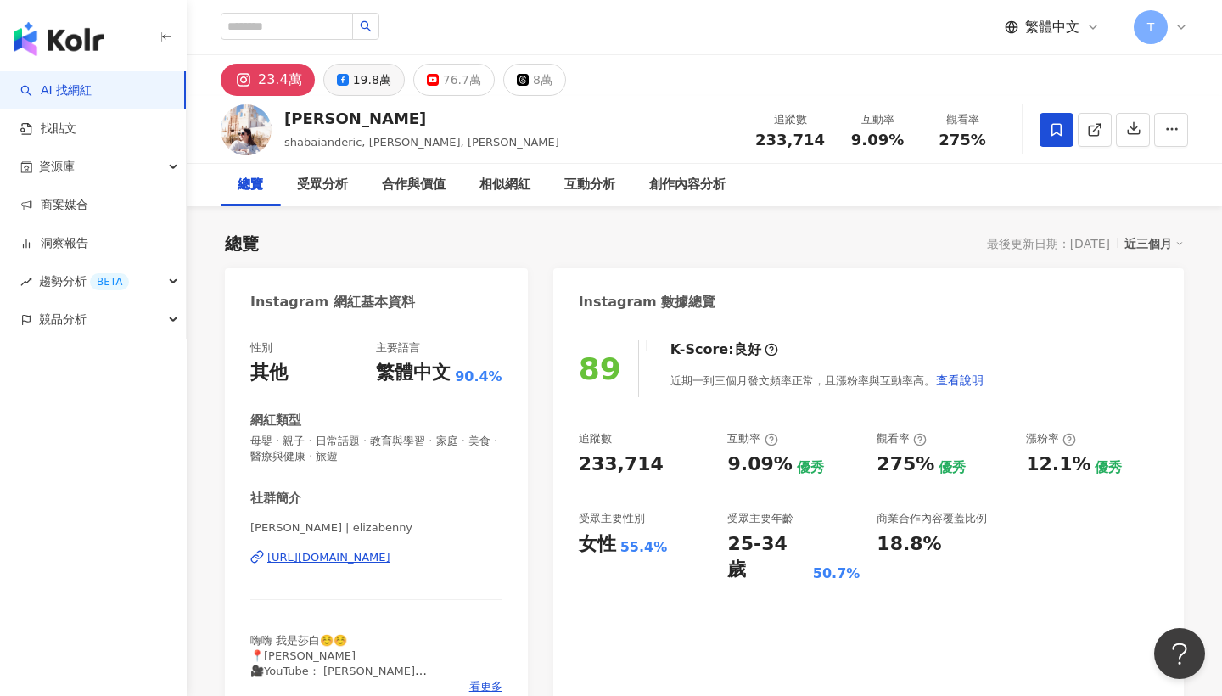
click at [367, 80] on div "19.8萬" at bounding box center [372, 80] width 38 height 24
drag, startPoint x: 360, startPoint y: 96, endPoint x: 359, endPoint y: 82, distance: 13.6
click at [360, 96] on div "莎白 shabaianderic, elizabenny, 莎白Elizabeth 追蹤數 233,714 互動率 9.09% 觀看率 275%" at bounding box center [704, 129] width 1035 height 67
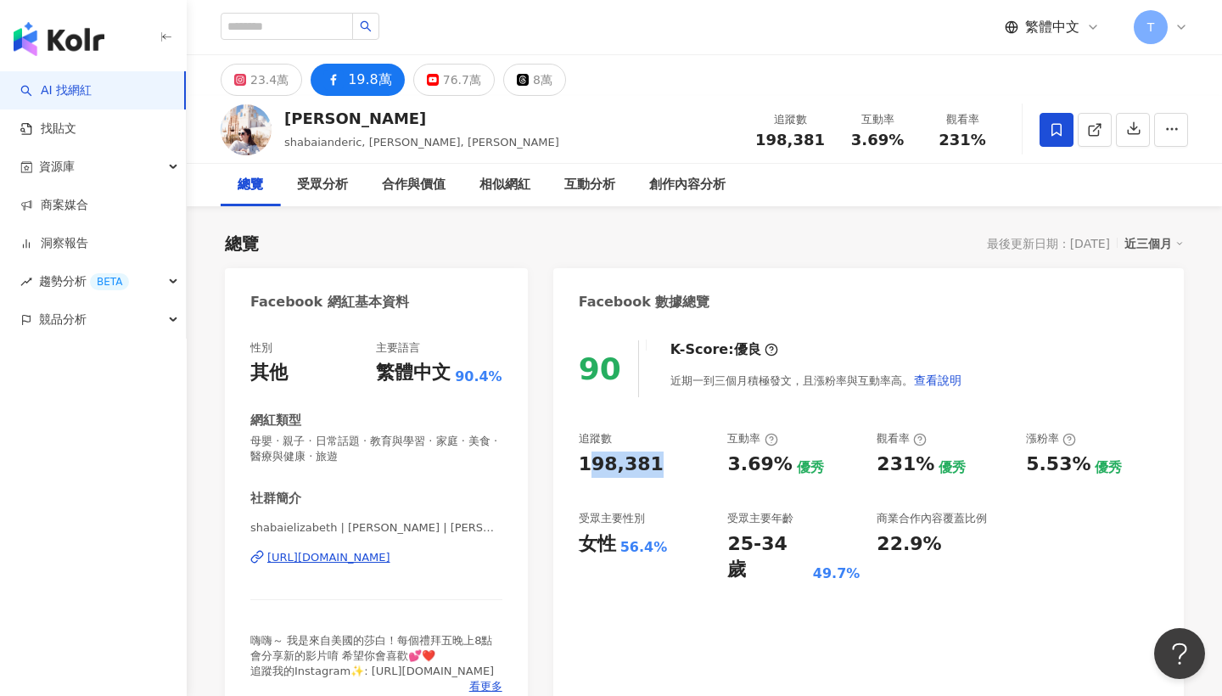
scroll to position [53, 0]
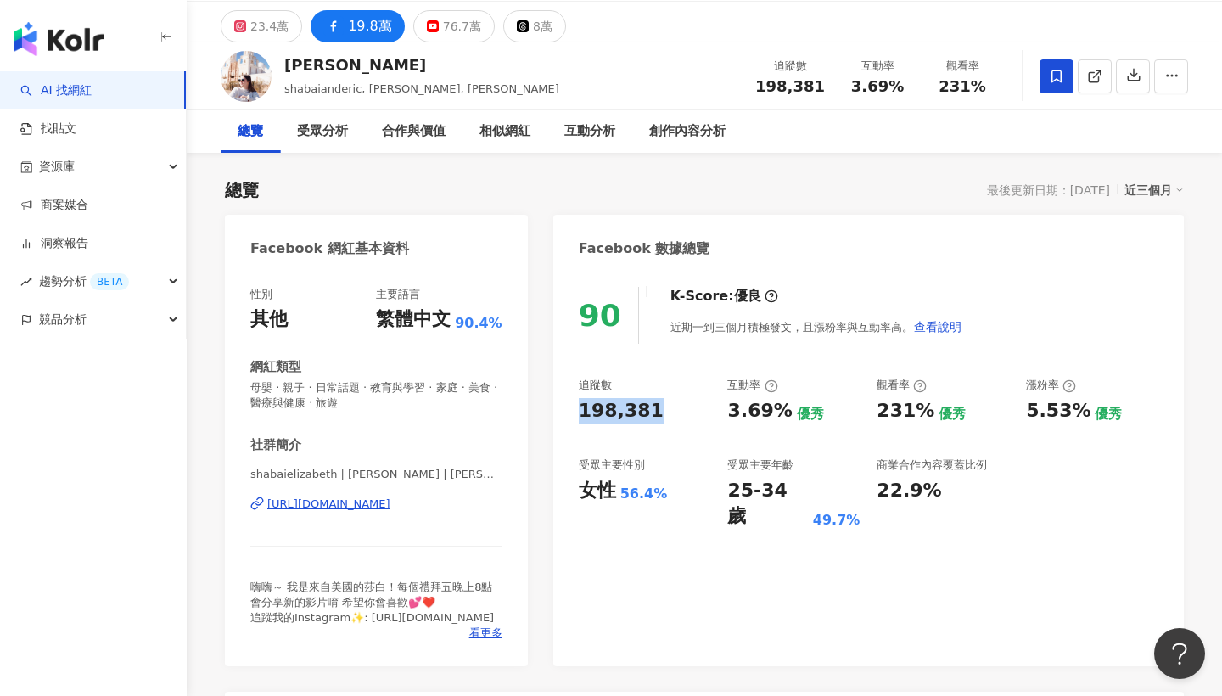
drag, startPoint x: 609, startPoint y: 411, endPoint x: 566, endPoint y: 406, distance: 43.7
click at [566, 406] on div "90 K-Score : 優良 近期一到三個月積極發文，且漲粉率與互動率高。 查看說明 追蹤數 198,381 互動率 3.69% 優秀 觀看率 231% 優…" at bounding box center [868, 468] width 630 height 396
drag, startPoint x: 723, startPoint y: 411, endPoint x: 790, endPoint y: 417, distance: 67.3
click at [790, 417] on div "追蹤數 198,381 互動率 3.69% 優秀 觀看率 231% 優秀 漲粉率 5.53% 優秀 受眾主要性別 女性 56.4% 受眾主要年齡 25-34 …" at bounding box center [868, 454] width 579 height 152
copy div "3.69%"
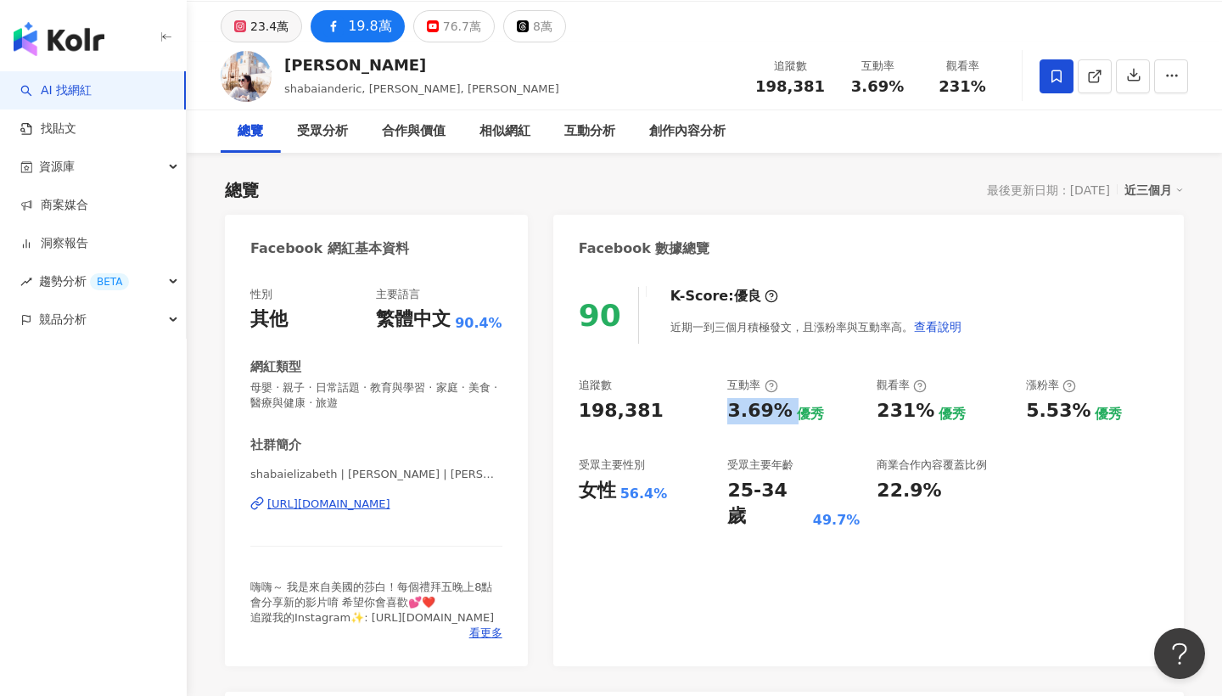
click at [273, 25] on div "23.4萬" at bounding box center [269, 26] width 38 height 24
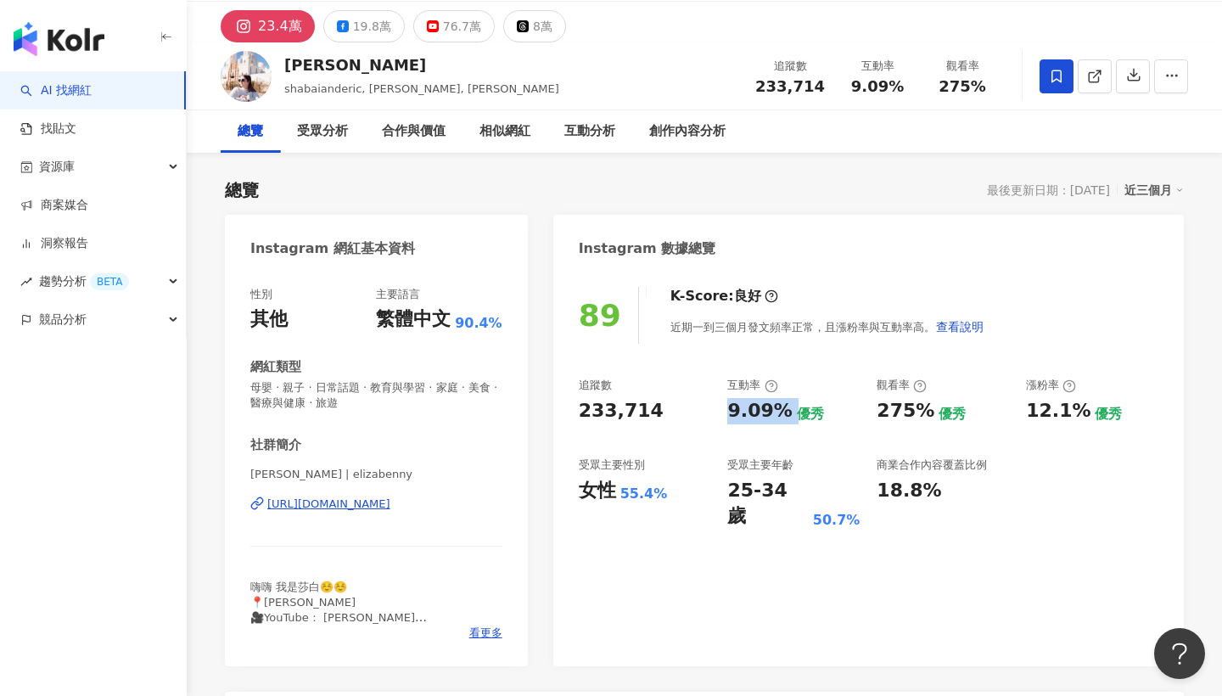
drag, startPoint x: 577, startPoint y: 418, endPoint x: 667, endPoint y: 419, distance: 89.9
click at [667, 419] on div "89 K-Score : 良好 近期一到三個月發文頻率正常，且漲粉率與互動率高。 查看說明 追蹤數 233,714 互動率 9.09% 優秀 觀看率 275%…" at bounding box center [868, 468] width 630 height 396
click at [673, 411] on div "233,714" at bounding box center [645, 411] width 132 height 26
click at [663, 387] on div "追蹤數" at bounding box center [645, 385] width 132 height 15
drag, startPoint x: 635, startPoint y: 406, endPoint x: 574, endPoint y: 407, distance: 60.3
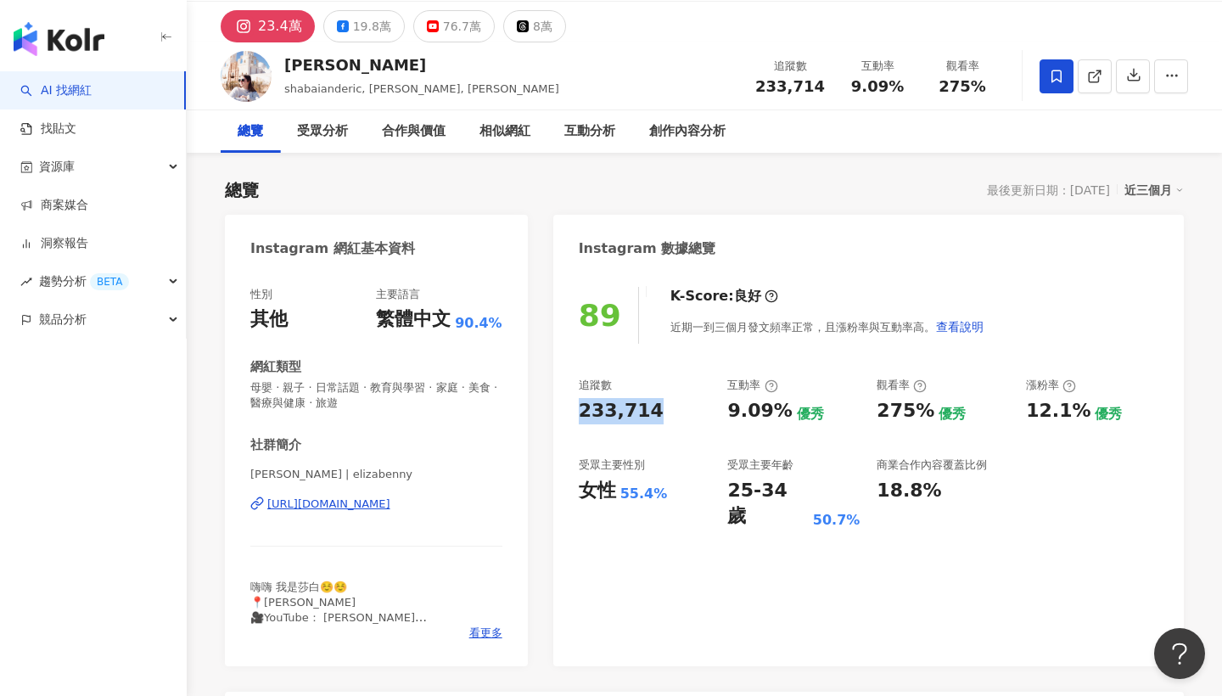
click at [574, 407] on div "89 K-Score : 良好 近期一到三個月發文頻率正常，且漲粉率與互動率高。 查看說明 追蹤數 233,714 互動率 9.09% 優秀 觀看率 275%…" at bounding box center [868, 468] width 630 height 396
copy div "233,714"
click at [687, 413] on div "233,714" at bounding box center [645, 411] width 132 height 26
drag, startPoint x: 716, startPoint y: 414, endPoint x: 784, endPoint y: 417, distance: 67.9
click at [784, 417] on div "追蹤數 233,714 互動率 9.09% 優秀 觀看率 275% 優秀 漲粉率 12.1% 優秀 受眾主要性別 女性 55.4% 受眾主要年齡 25-34 …" at bounding box center [868, 454] width 579 height 152
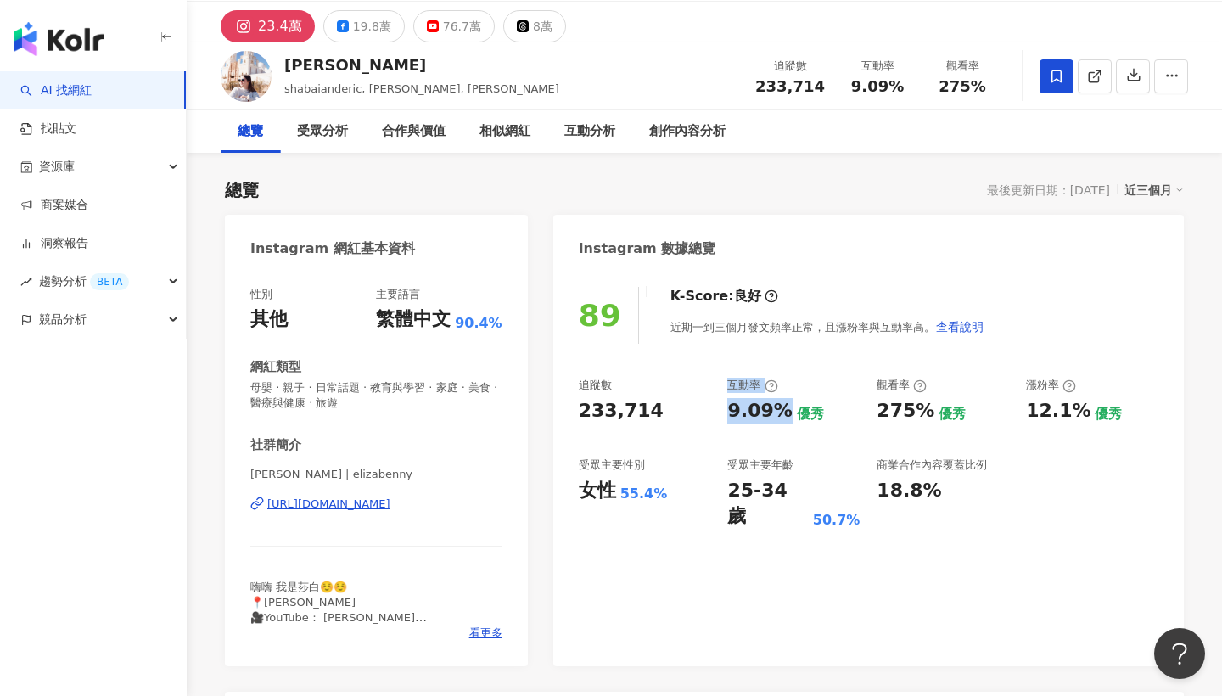
click at [687, 431] on div "追蹤數 233,714 互動率 9.09% 優秀 觀看率 275% 優秀 漲粉率 12.1% 優秀 受眾主要性別 女性 55.4% 受眾主要年齡 25-34 …" at bounding box center [868, 454] width 579 height 152
drag, startPoint x: 729, startPoint y: 403, endPoint x: 781, endPoint y: 410, distance: 53.0
click at [781, 410] on div "9.09%" at bounding box center [759, 411] width 64 height 26
copy div "9.09%"
click at [443, 37] on div "76.7萬" at bounding box center [462, 26] width 38 height 24
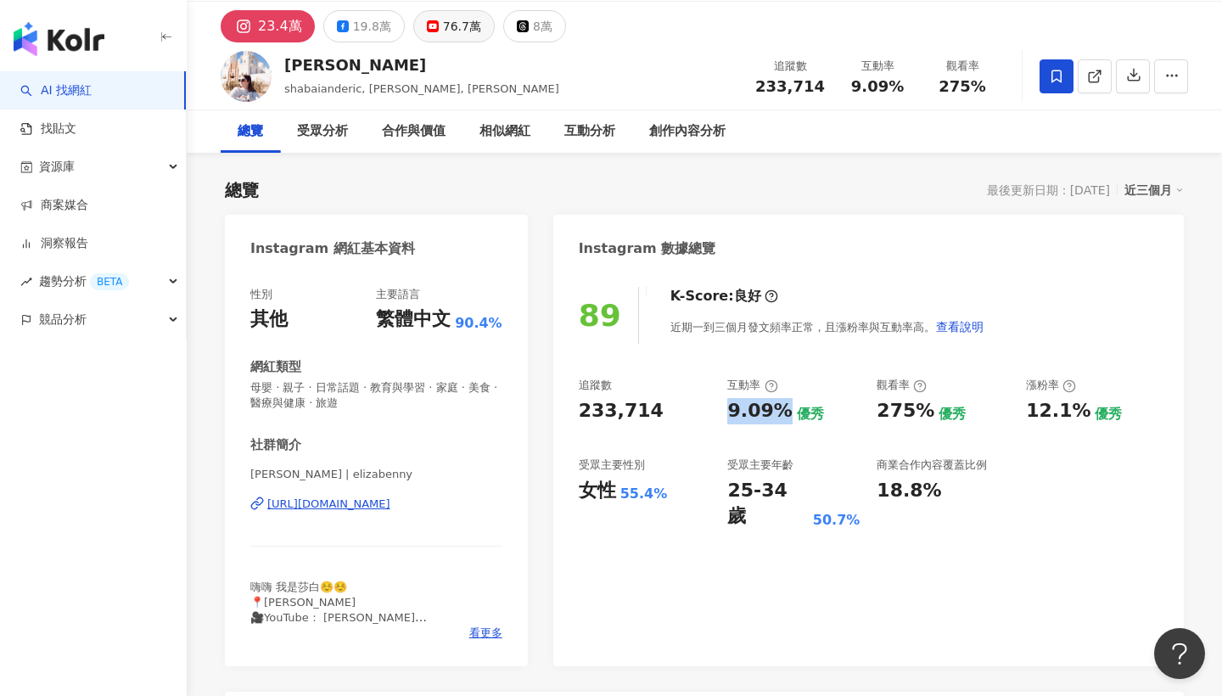
click at [449, 31] on div "76.7萬" at bounding box center [462, 26] width 38 height 24
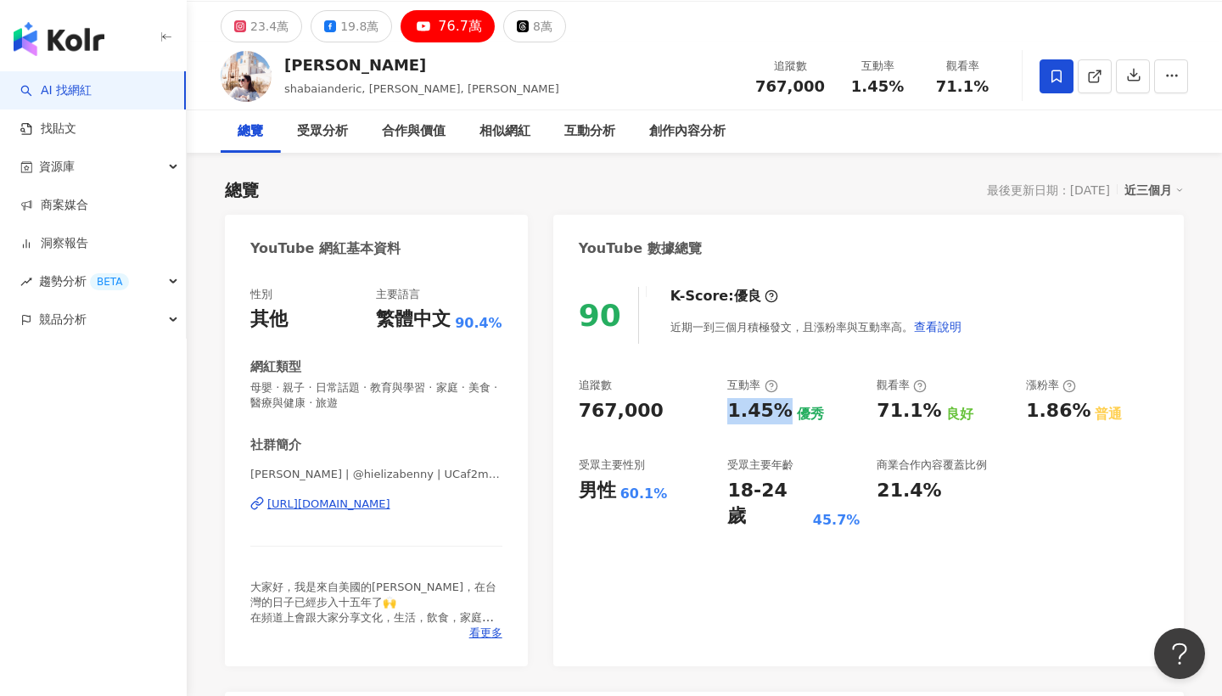
click at [449, 31] on div "76.7萬" at bounding box center [460, 26] width 44 height 24
drag, startPoint x: 679, startPoint y: 417, endPoint x: 545, endPoint y: 416, distance: 134.1
copy div "767,000"
click at [334, 33] on button "19.8萬" at bounding box center [351, 26] width 81 height 32
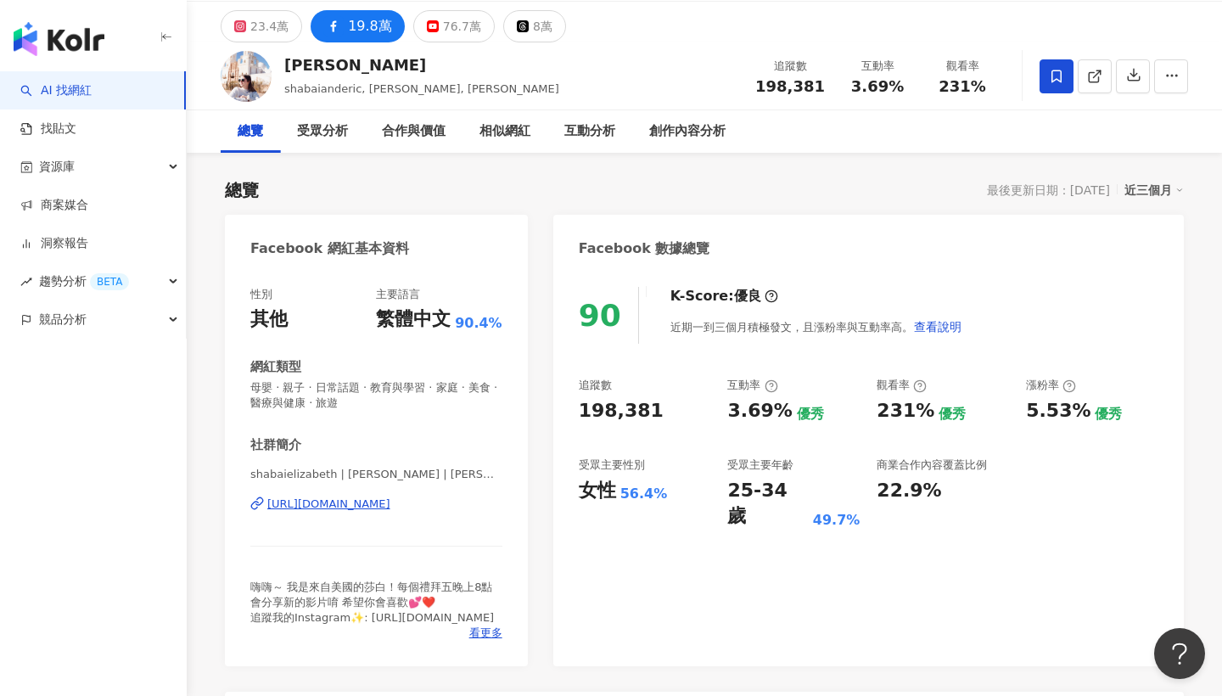
click at [352, 20] on div "19.8萬" at bounding box center [370, 26] width 44 height 24
click at [341, 556] on div "shabaielizabeth | 莎白 Elizabeth | shabaielizabeth https://www.facebook.com/11075…" at bounding box center [376, 516] width 252 height 99
click at [279, 16] on div "23.4萬" at bounding box center [269, 26] width 38 height 24
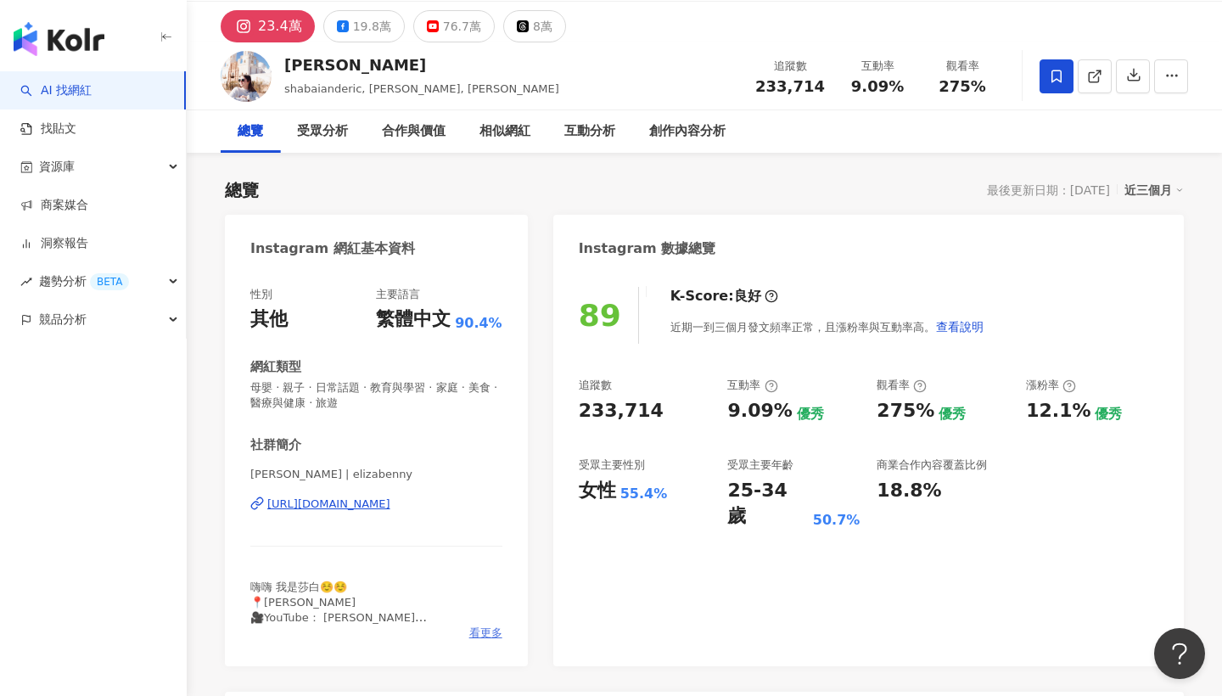
click at [495, 631] on span "看更多" at bounding box center [485, 632] width 33 height 15
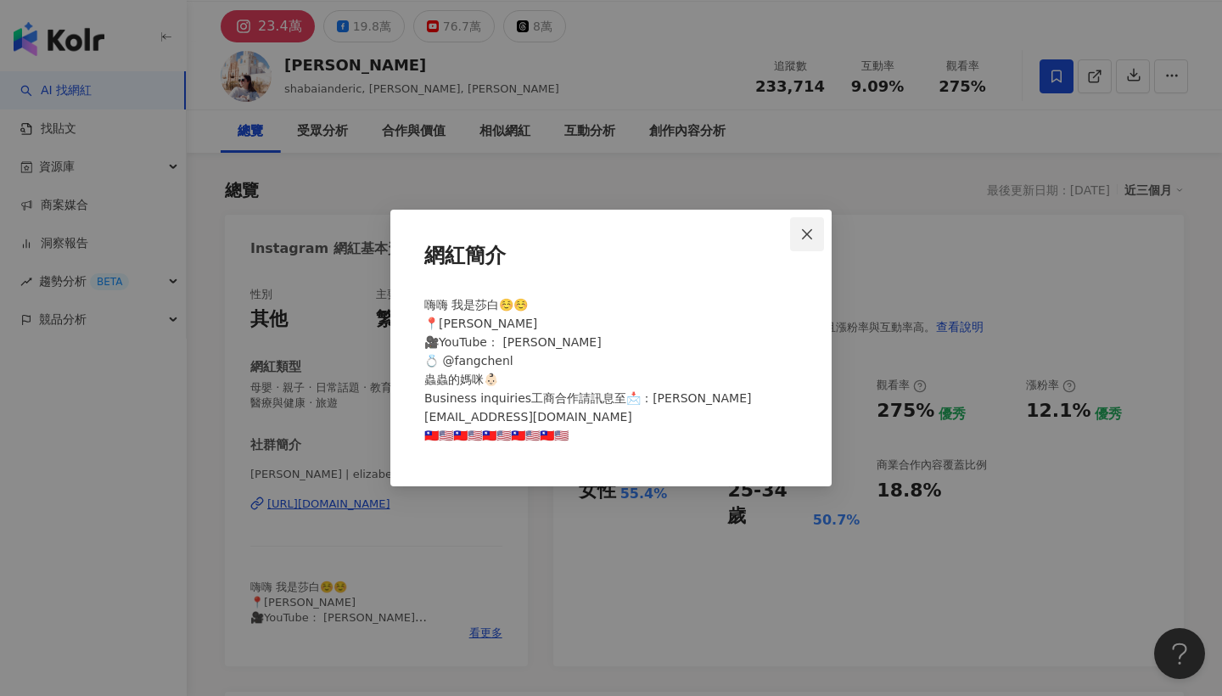
click at [805, 238] on icon "close" at bounding box center [807, 234] width 14 height 14
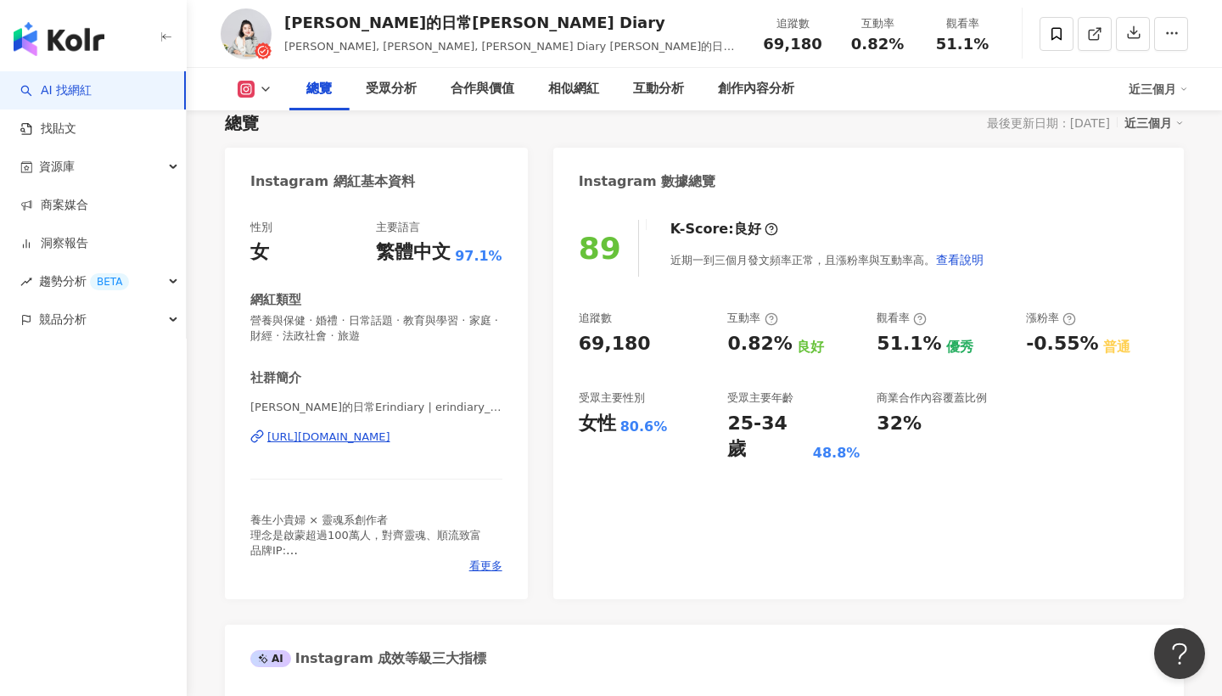
scroll to position [227, 0]
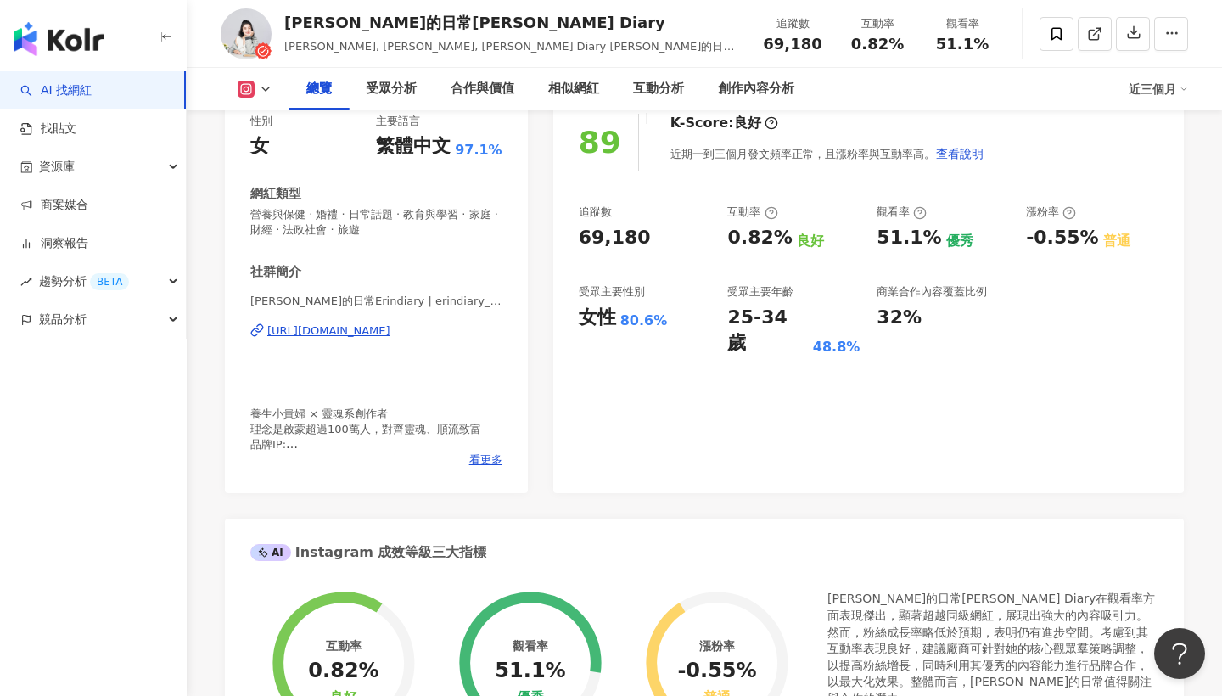
click at [266, 88] on icon at bounding box center [266, 89] width 14 height 14
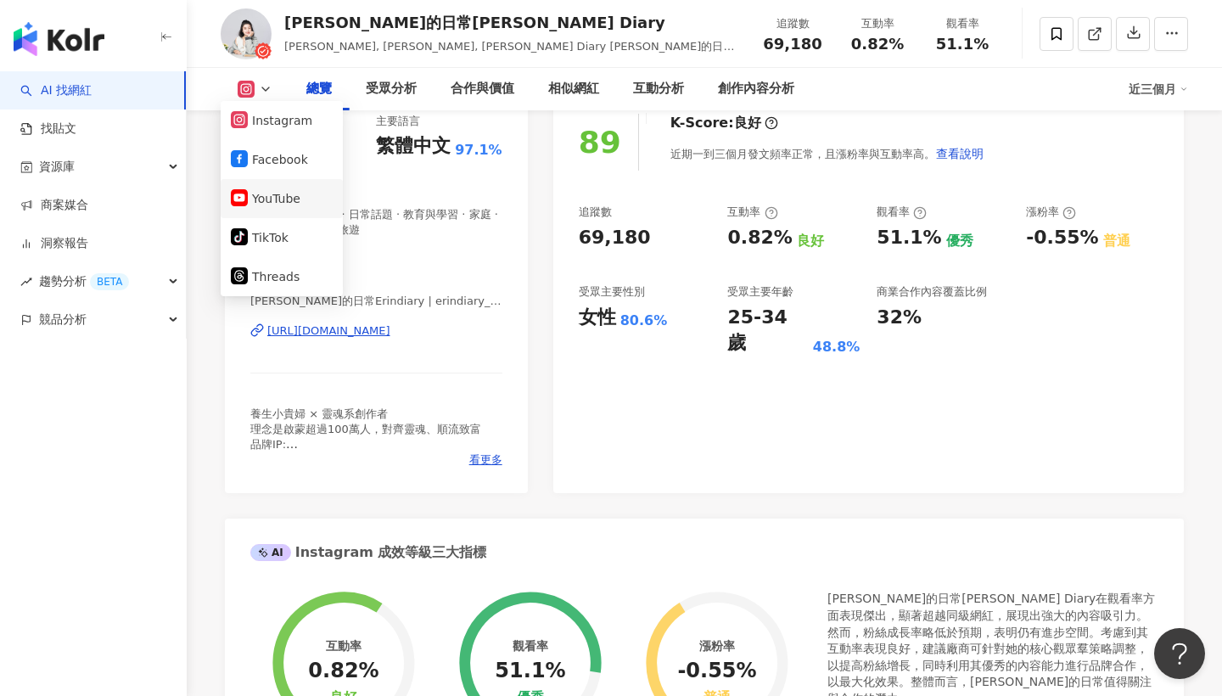
click at [276, 202] on button "YouTube" at bounding box center [282, 199] width 102 height 24
